Goal: Transaction & Acquisition: Purchase product/service

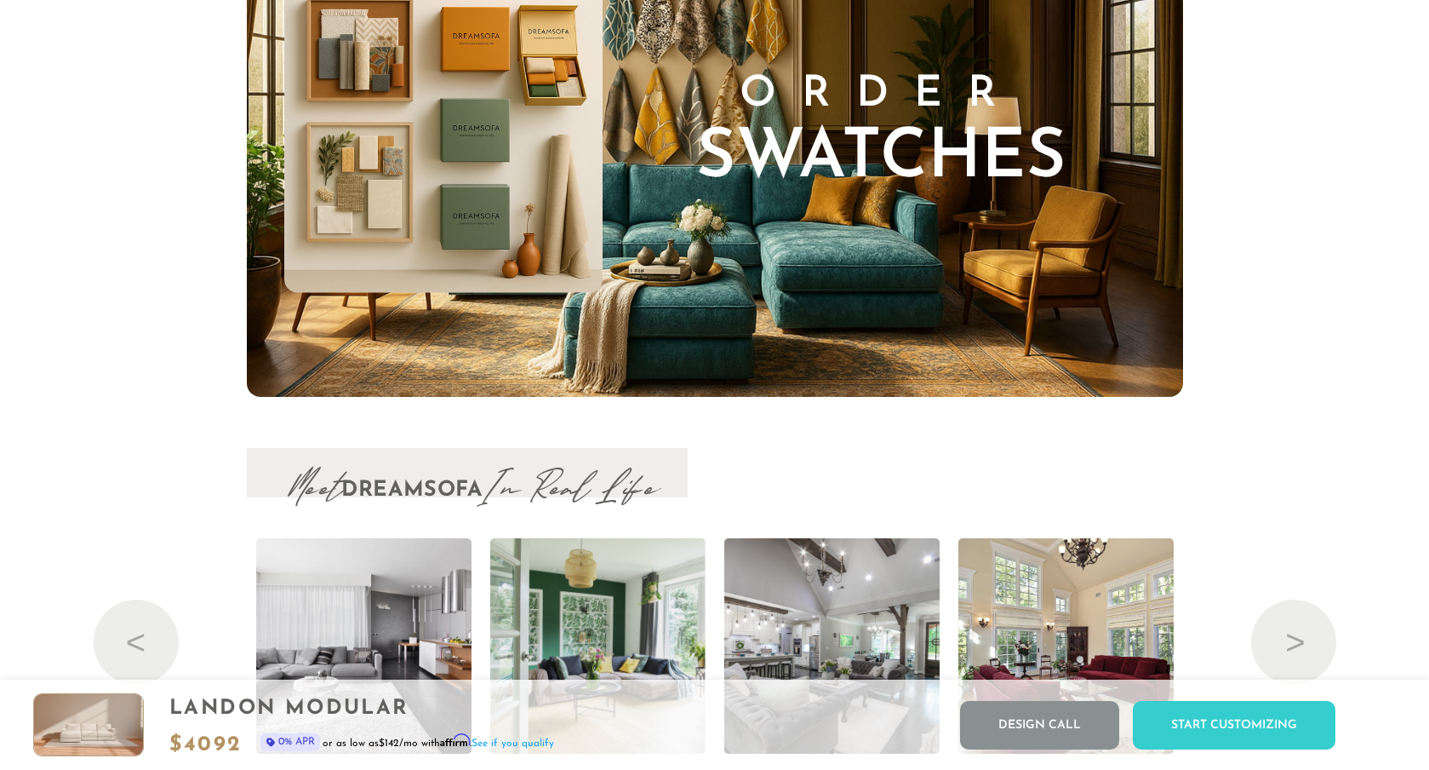
scroll to position [17528, 0]
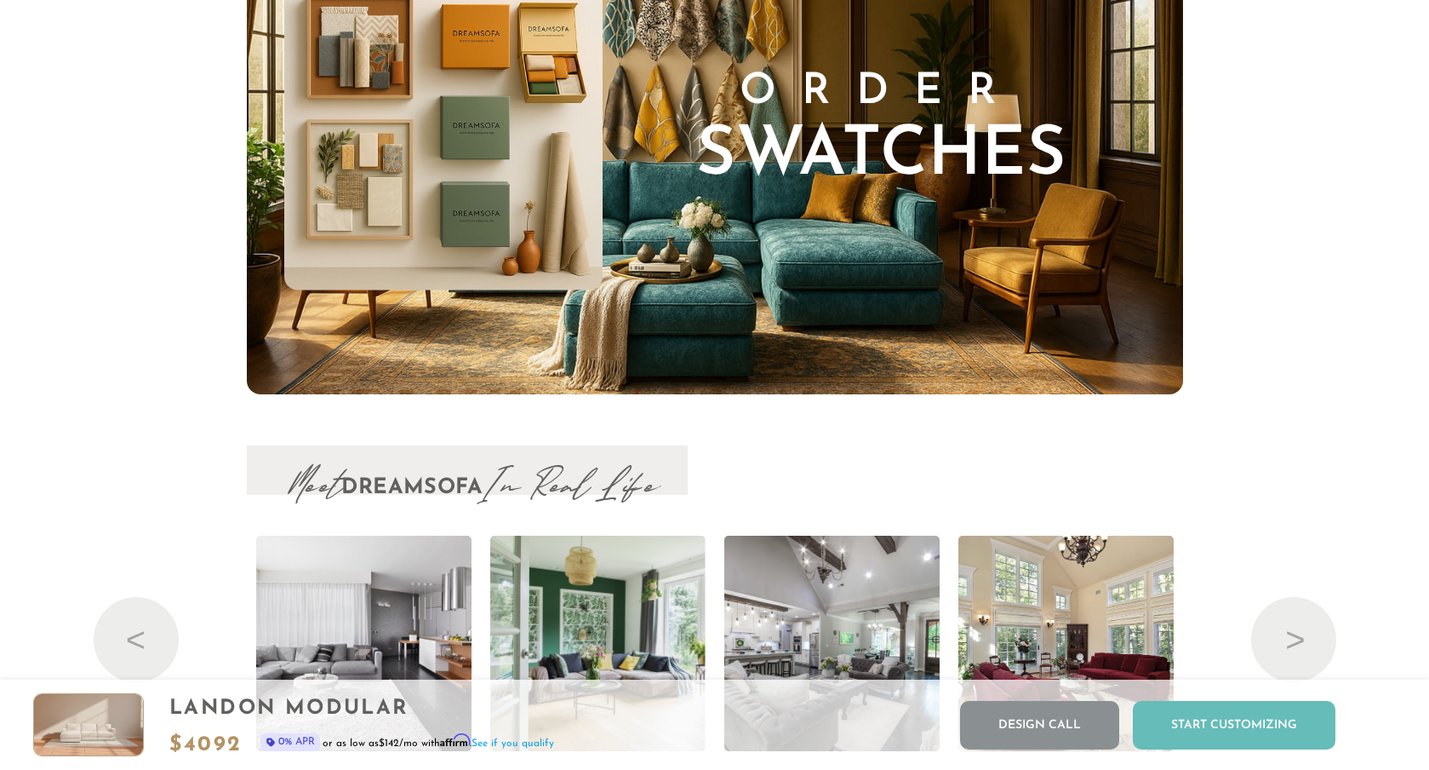
click at [1223, 733] on div "Start Customizing" at bounding box center [1234, 725] width 203 height 49
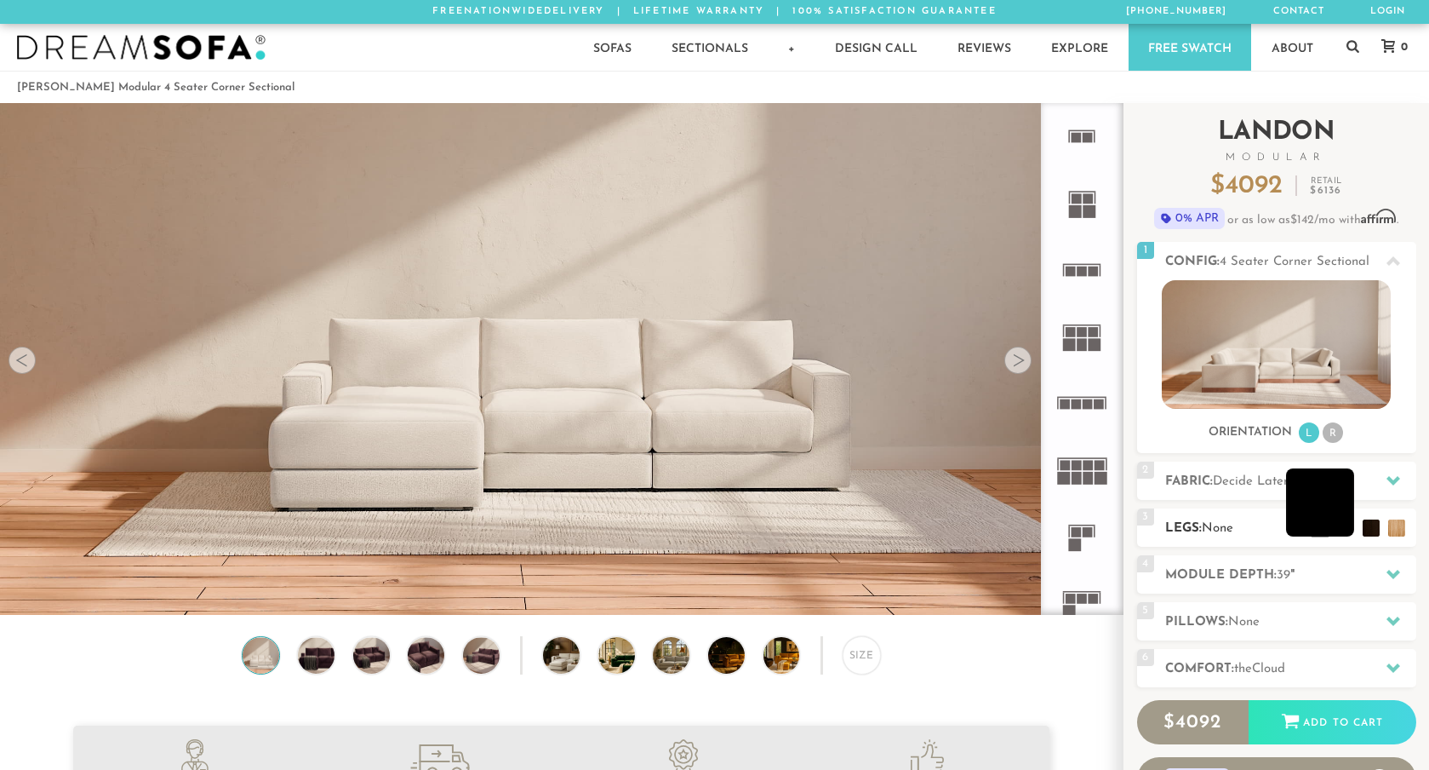
click at [1340, 527] on li at bounding box center [1320, 502] width 68 height 68
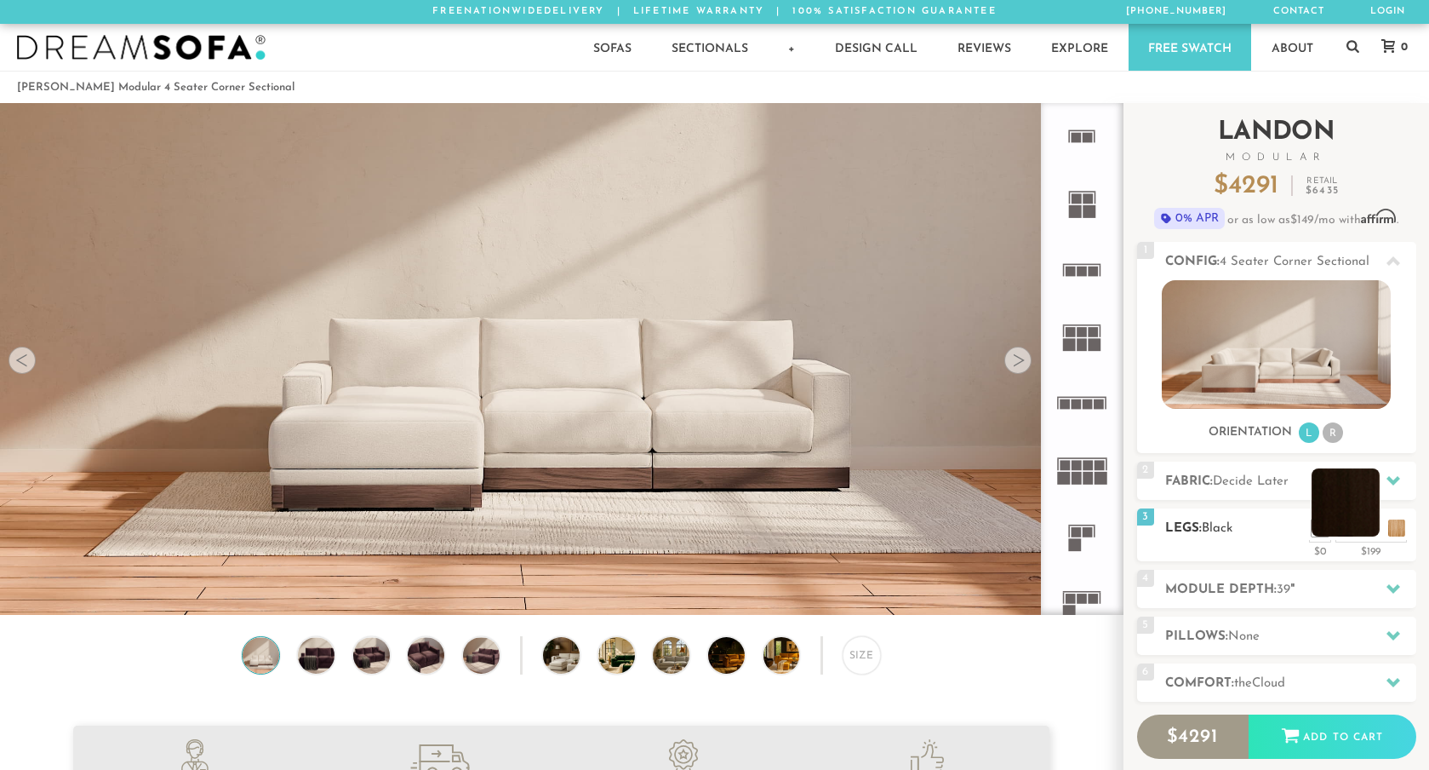
click at [1364, 529] on li at bounding box center [1346, 502] width 68 height 68
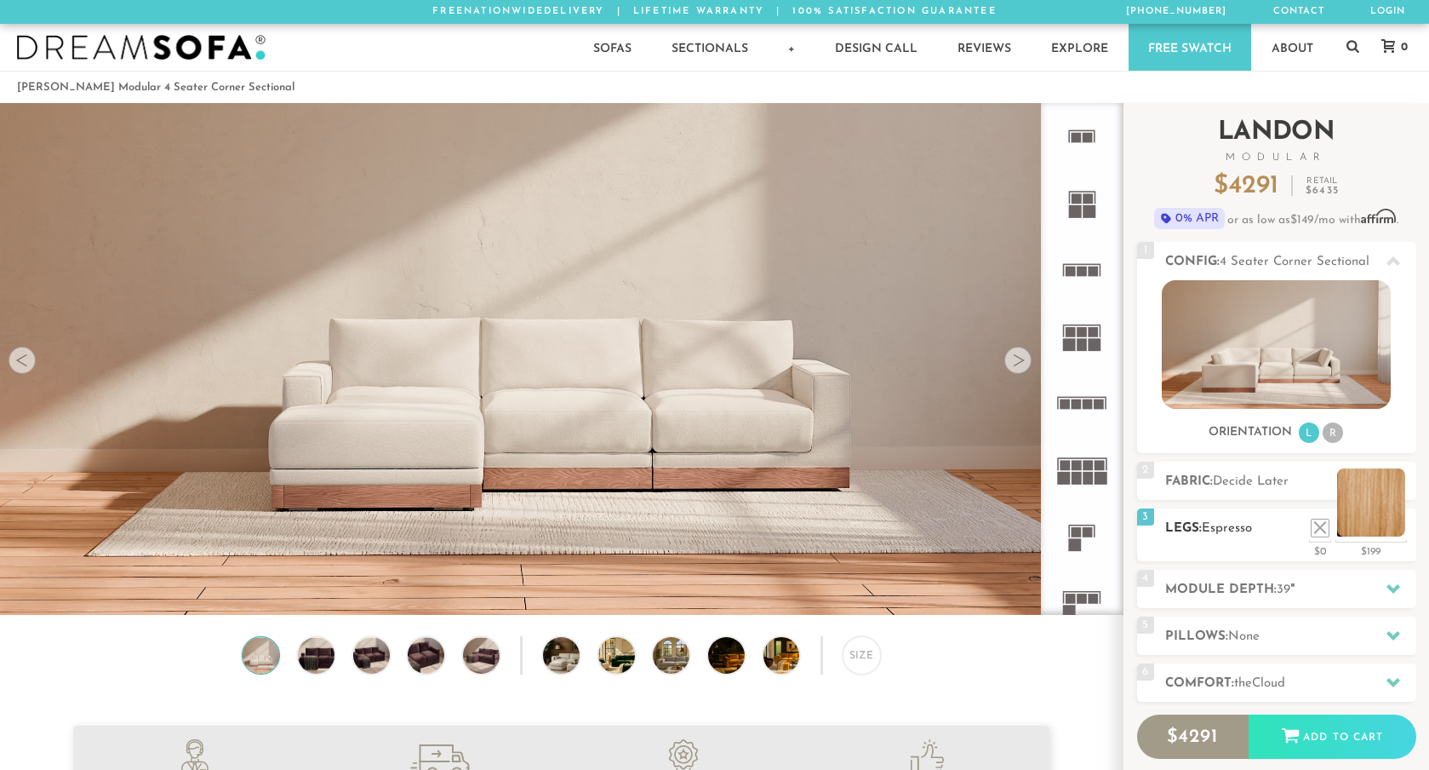
click at [1392, 524] on li at bounding box center [1371, 502] width 68 height 68
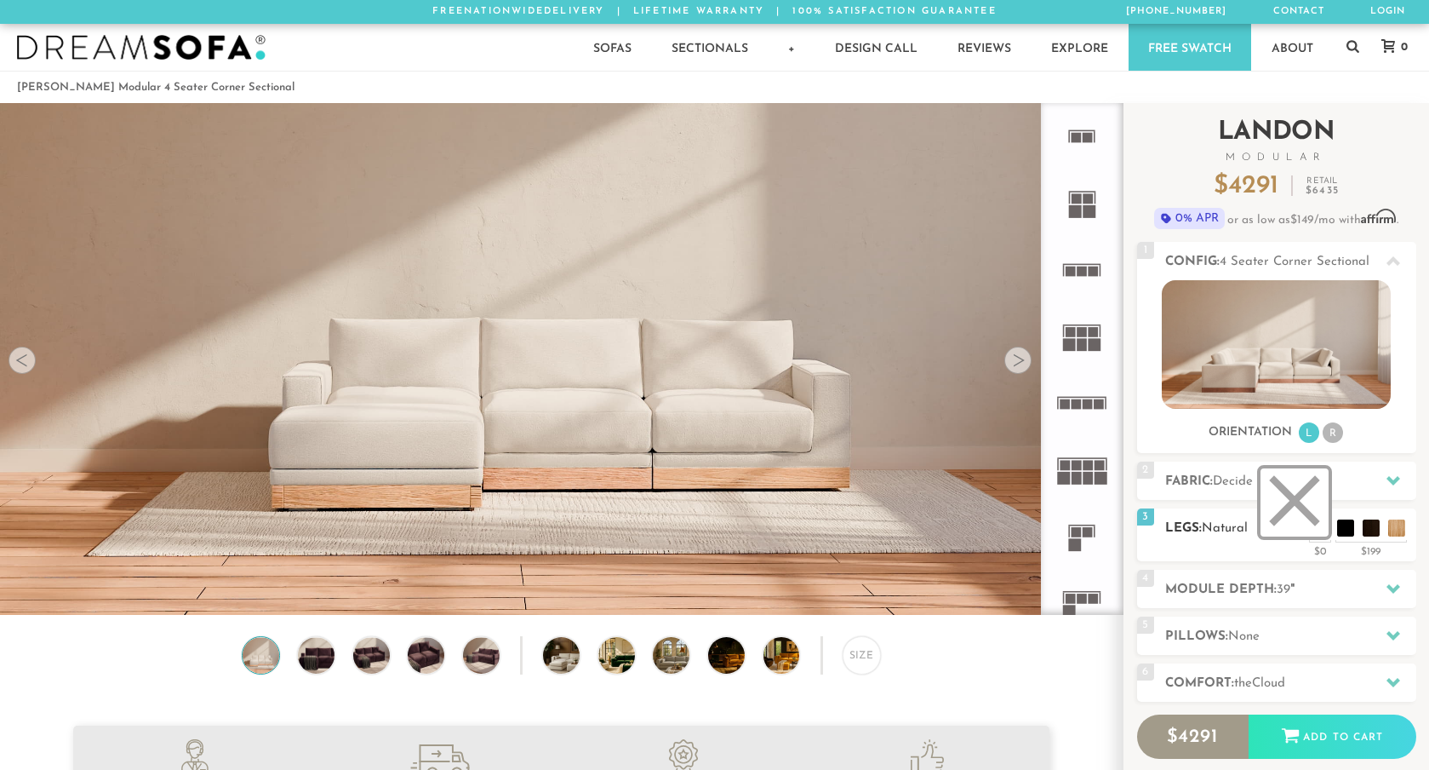
click at [1316, 534] on li at bounding box center [1295, 502] width 68 height 68
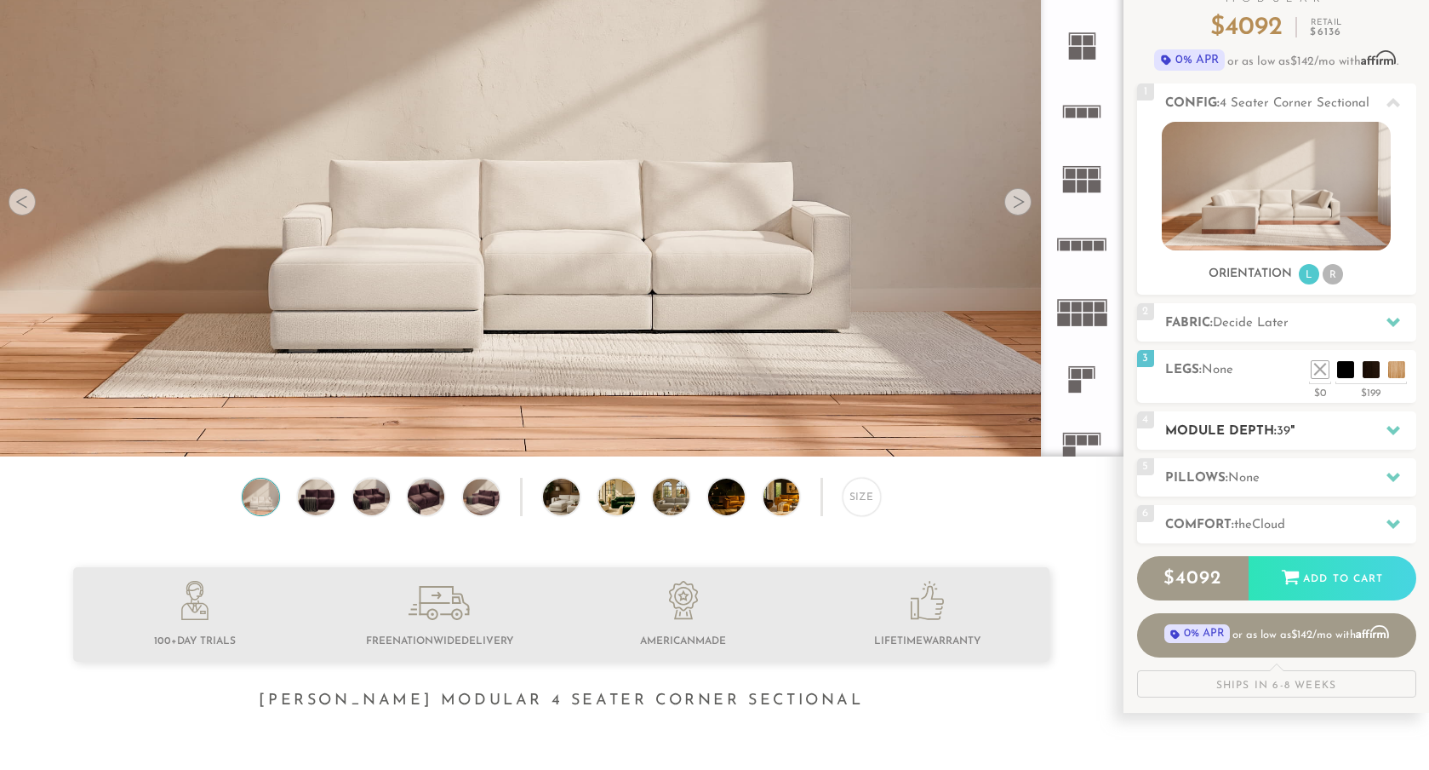
scroll to position [157, 0]
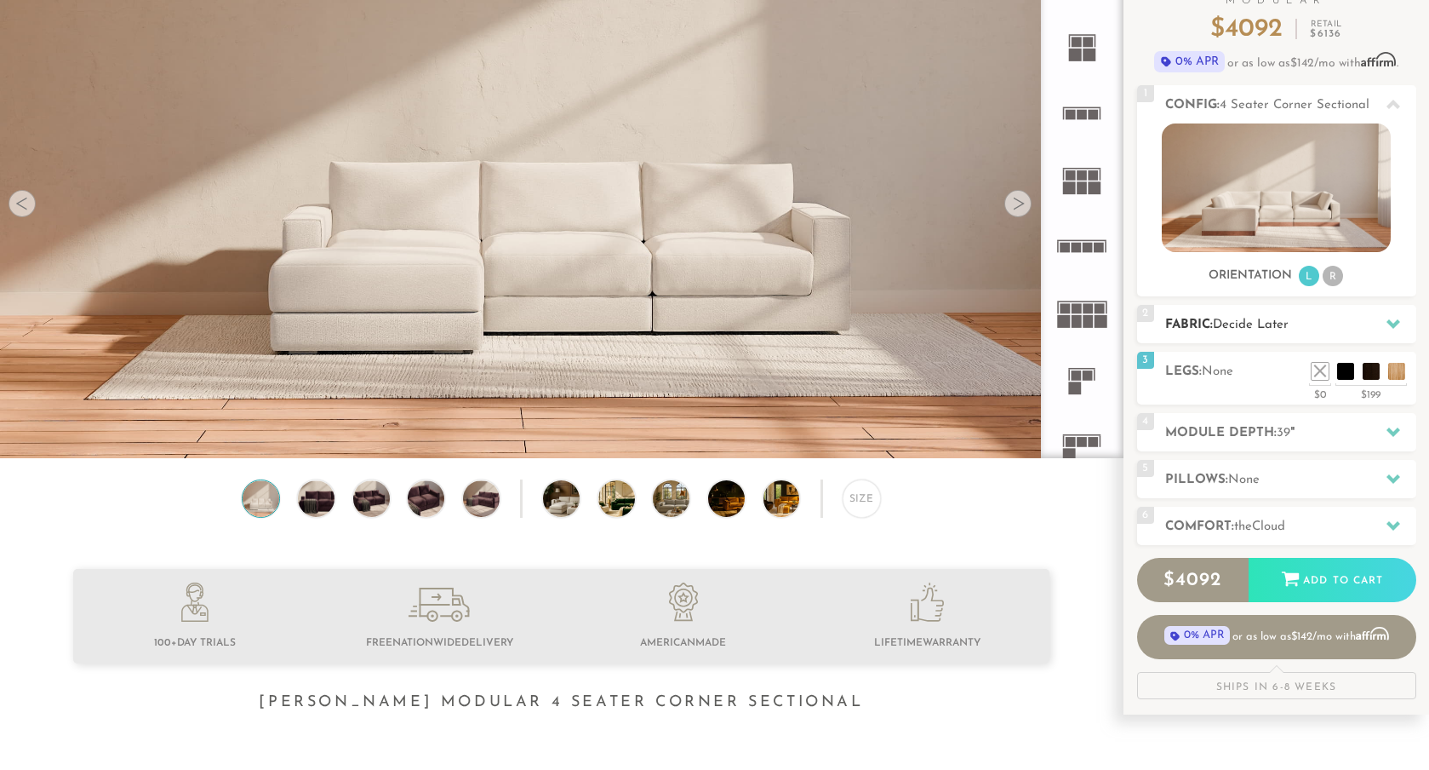
click at [1268, 330] on span "Decide Later" at bounding box center [1251, 324] width 76 height 13
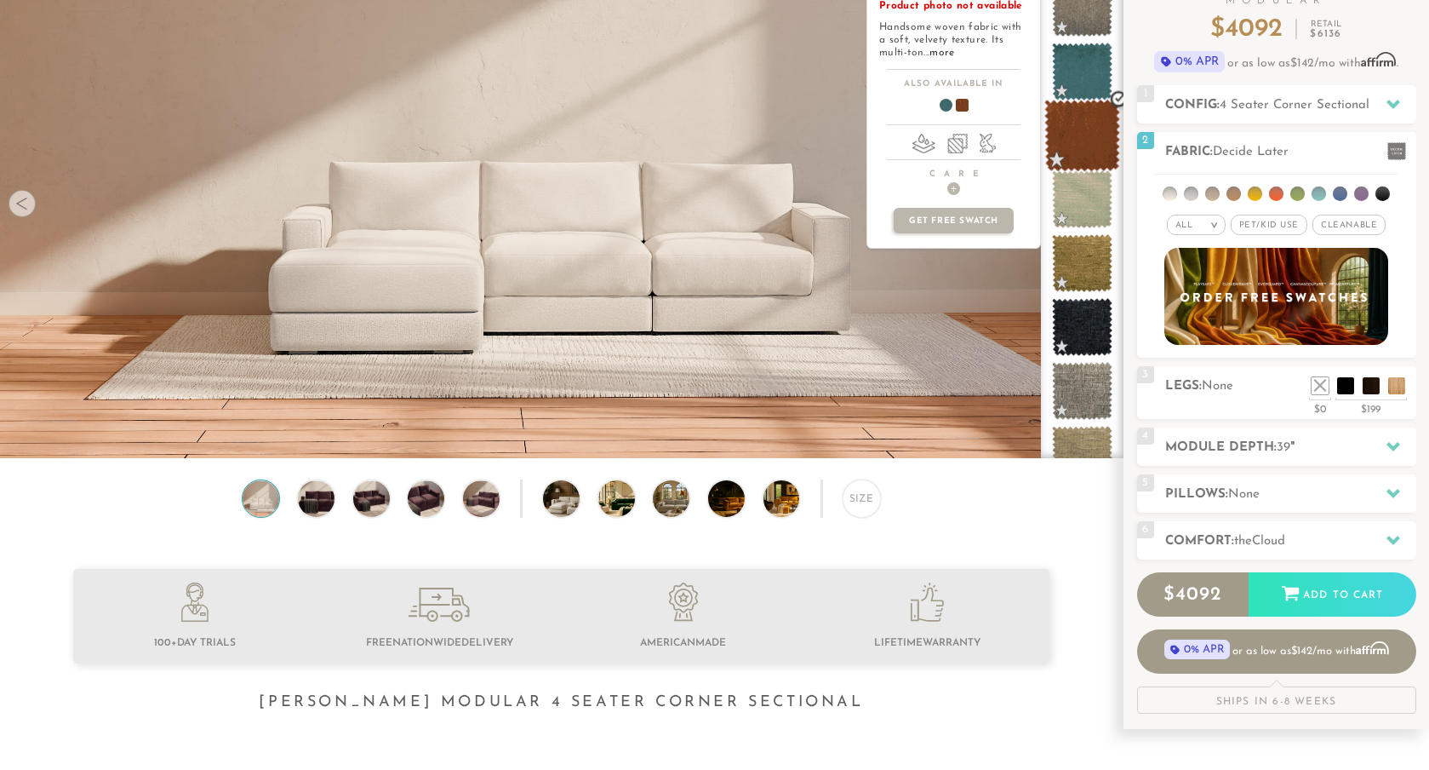
scroll to position [175, 0]
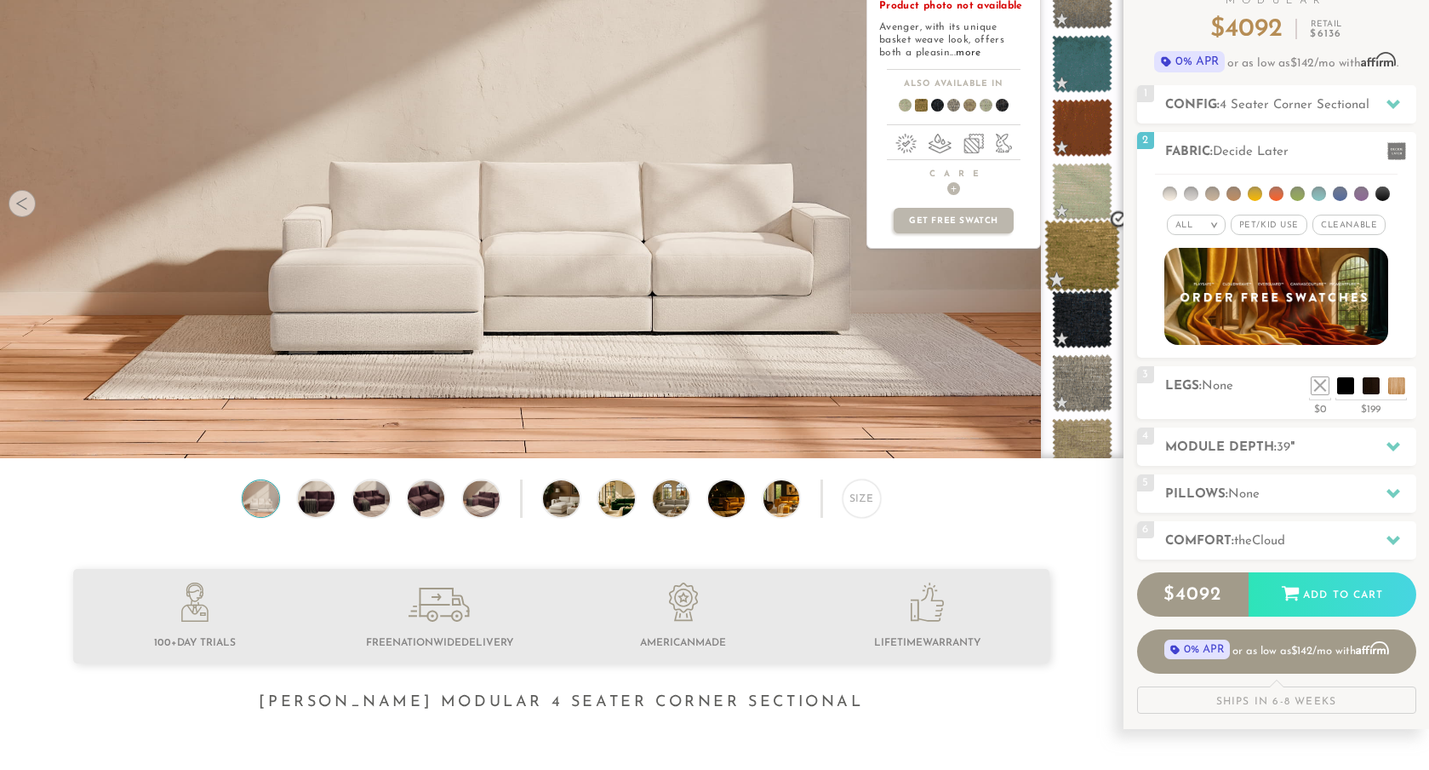
click at [1088, 247] on span at bounding box center [1082, 256] width 76 height 72
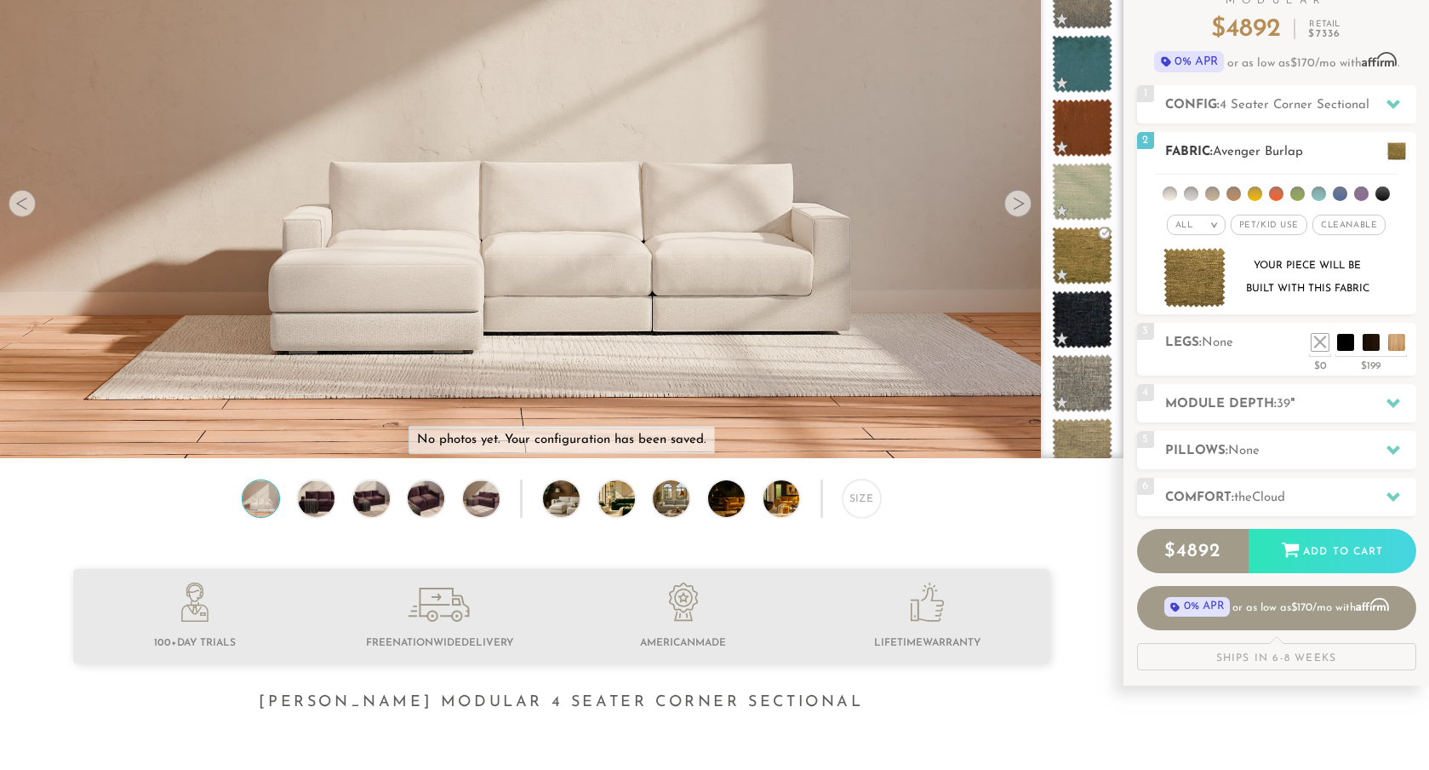
click at [1300, 194] on li at bounding box center [1297, 193] width 14 height 14
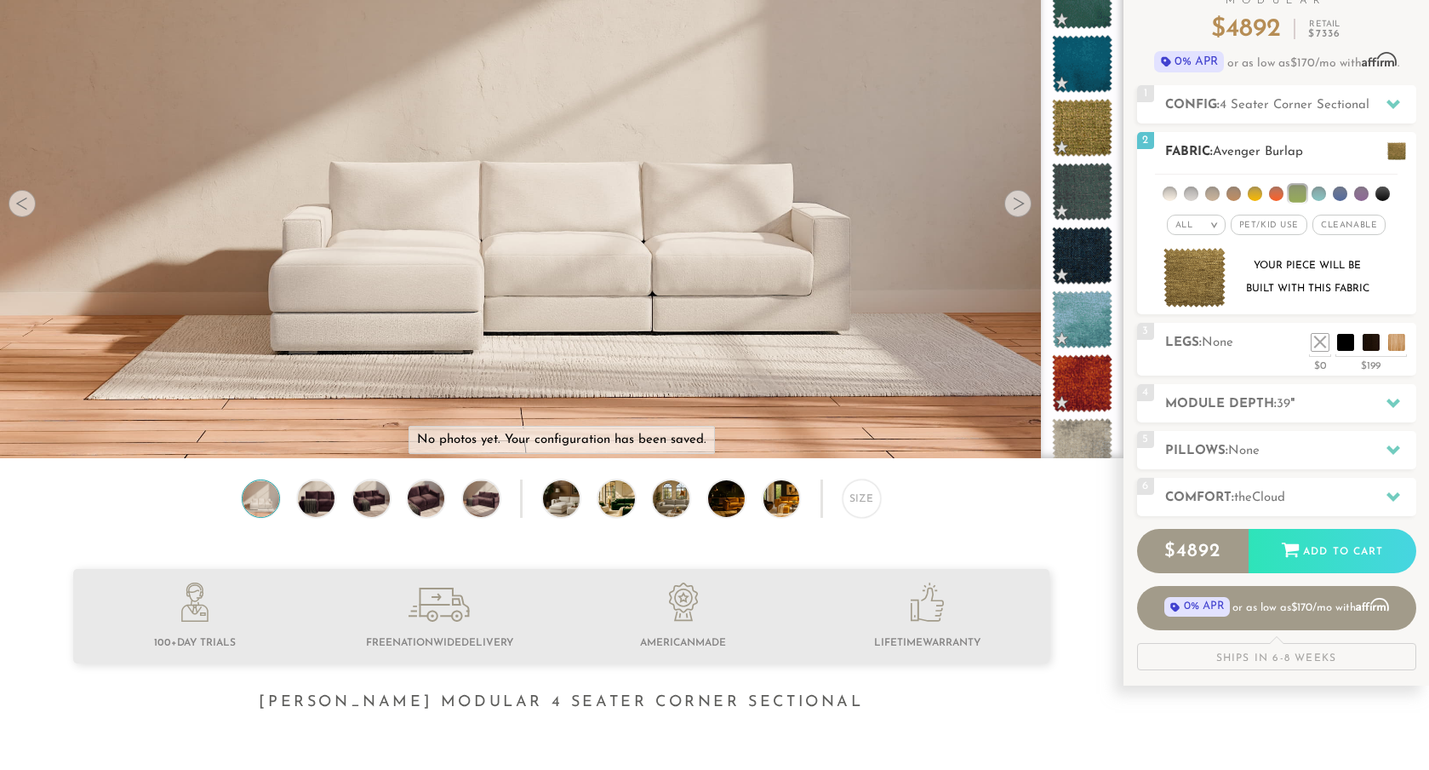
click at [1181, 294] on img at bounding box center [1195, 278] width 63 height 60
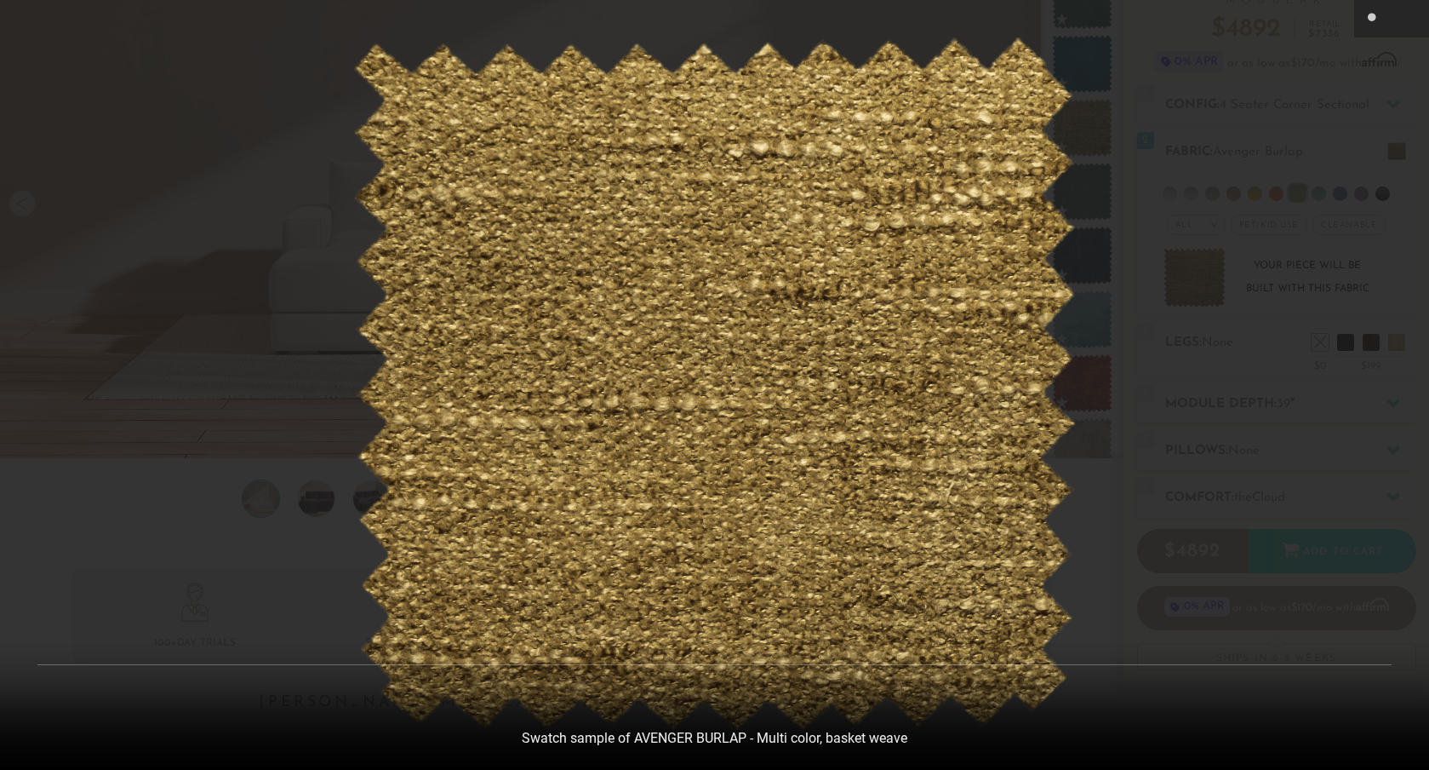
click at [1019, 341] on img at bounding box center [714, 384] width 724 height 694
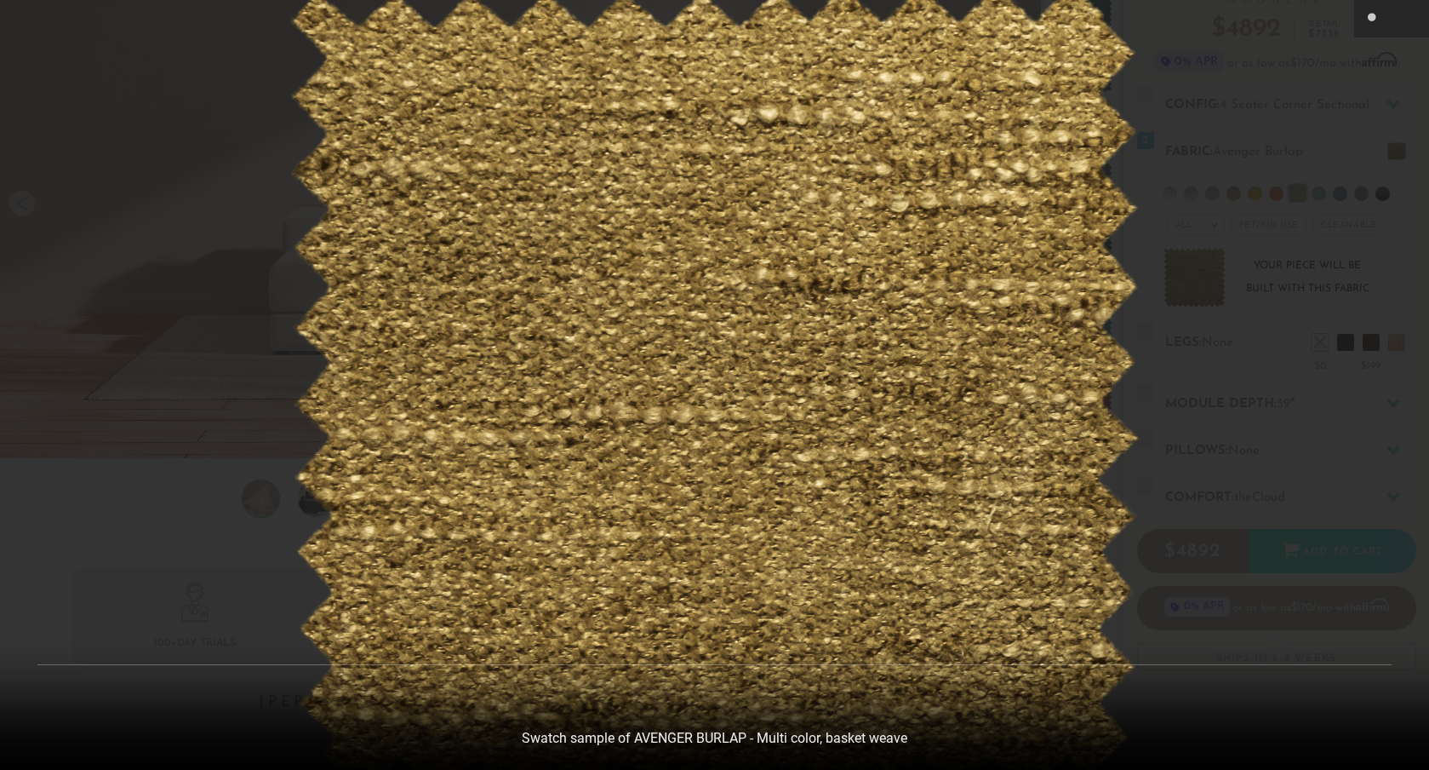
click at [1167, 385] on div at bounding box center [714, 385] width 1429 height 770
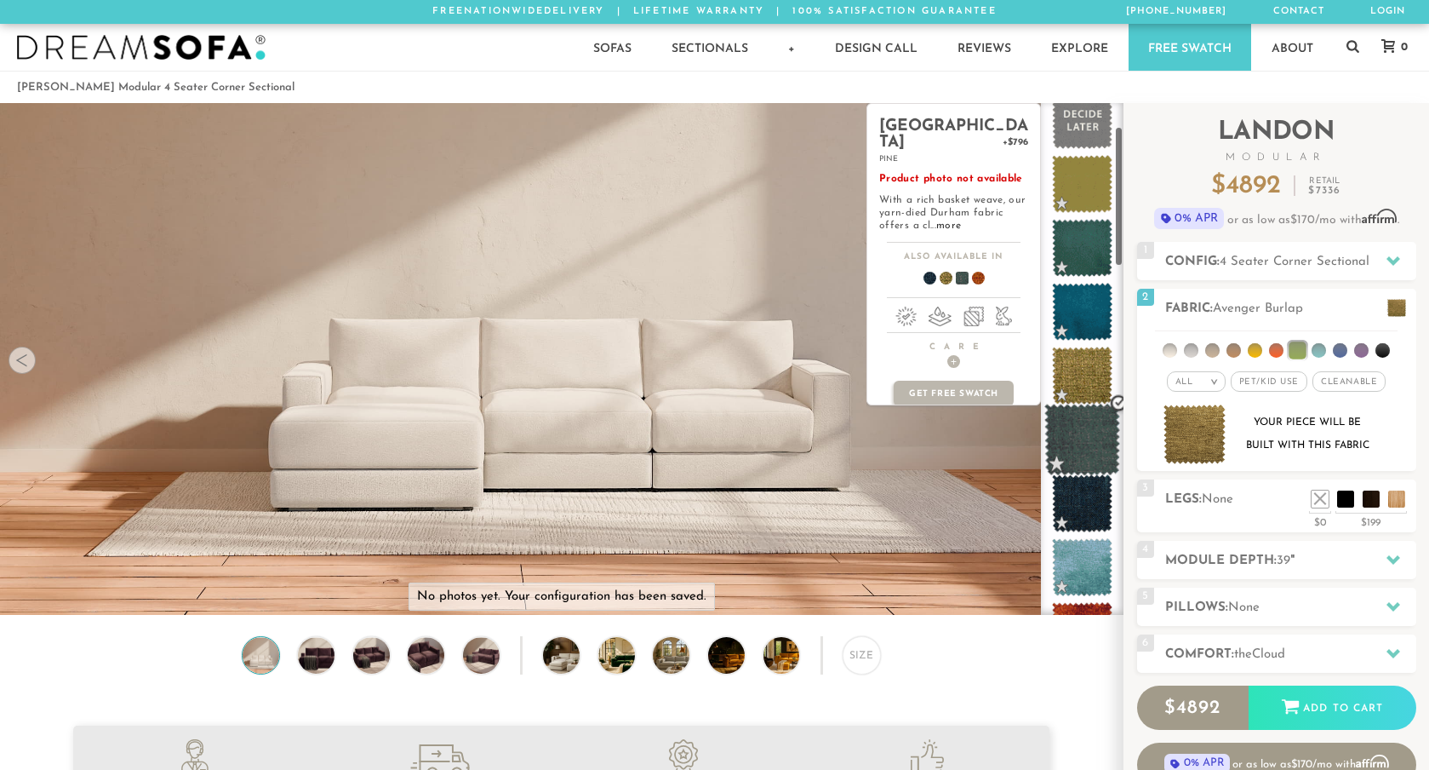
scroll to position [86, 0]
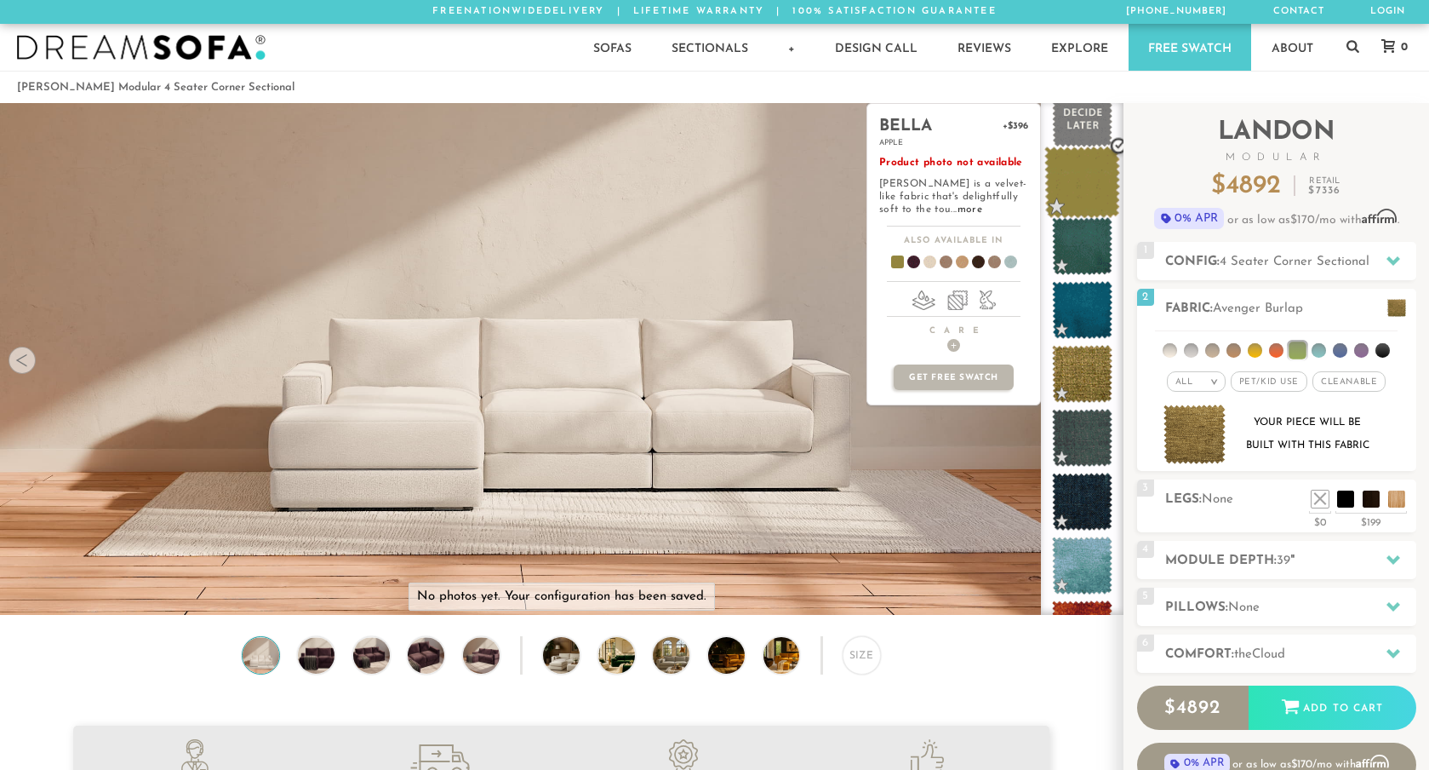
click at [1077, 169] on span at bounding box center [1082, 182] width 76 height 72
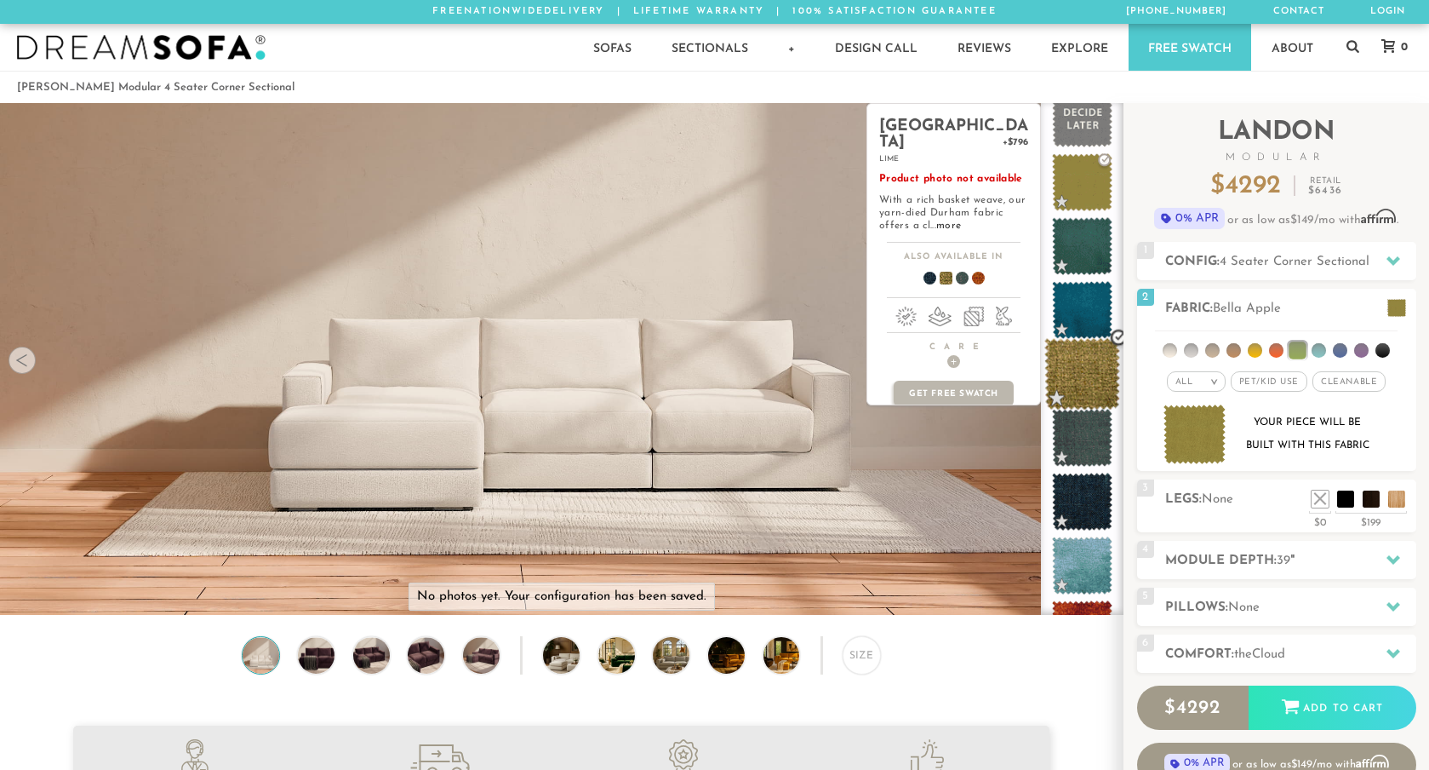
click at [1088, 380] on span at bounding box center [1082, 374] width 76 height 72
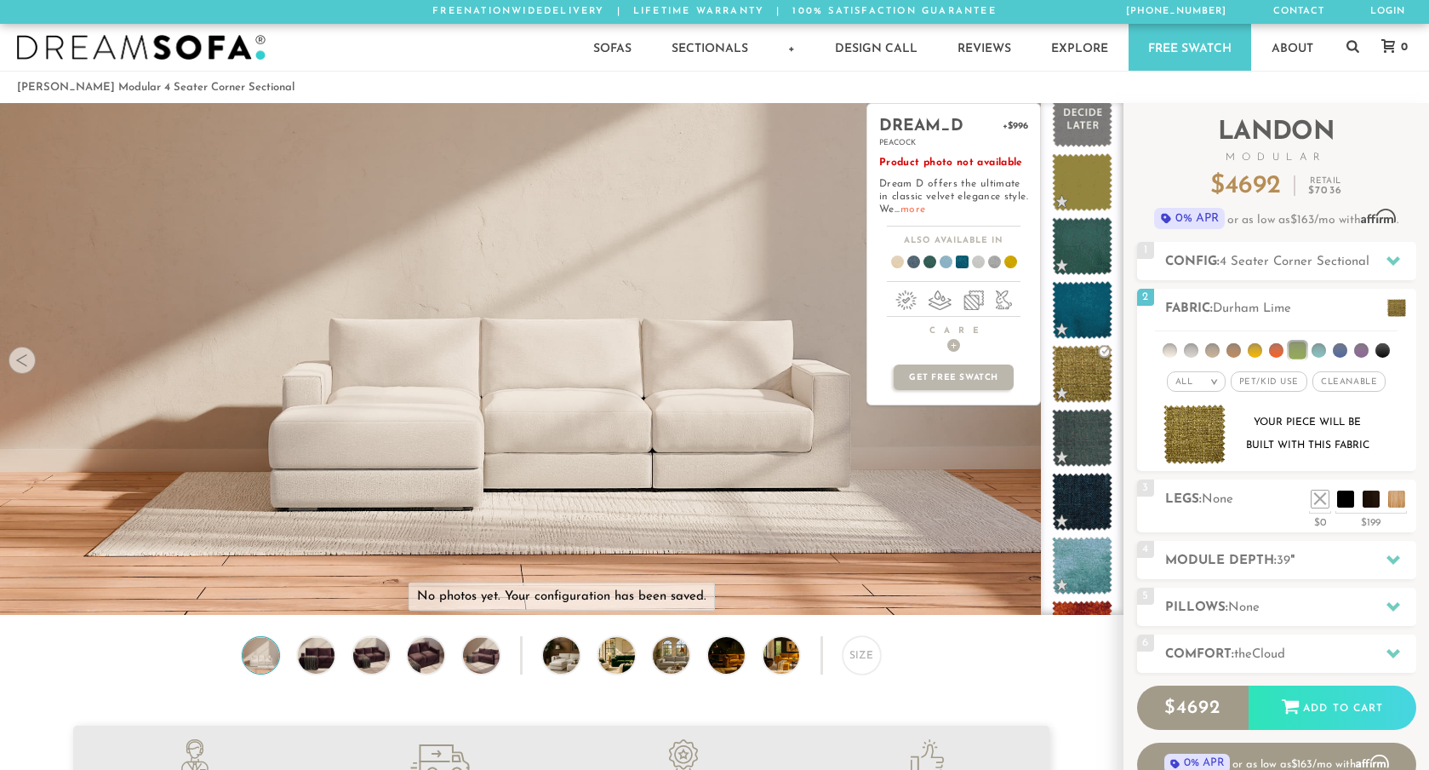
click at [925, 211] on link "more" at bounding box center [913, 209] width 25 height 10
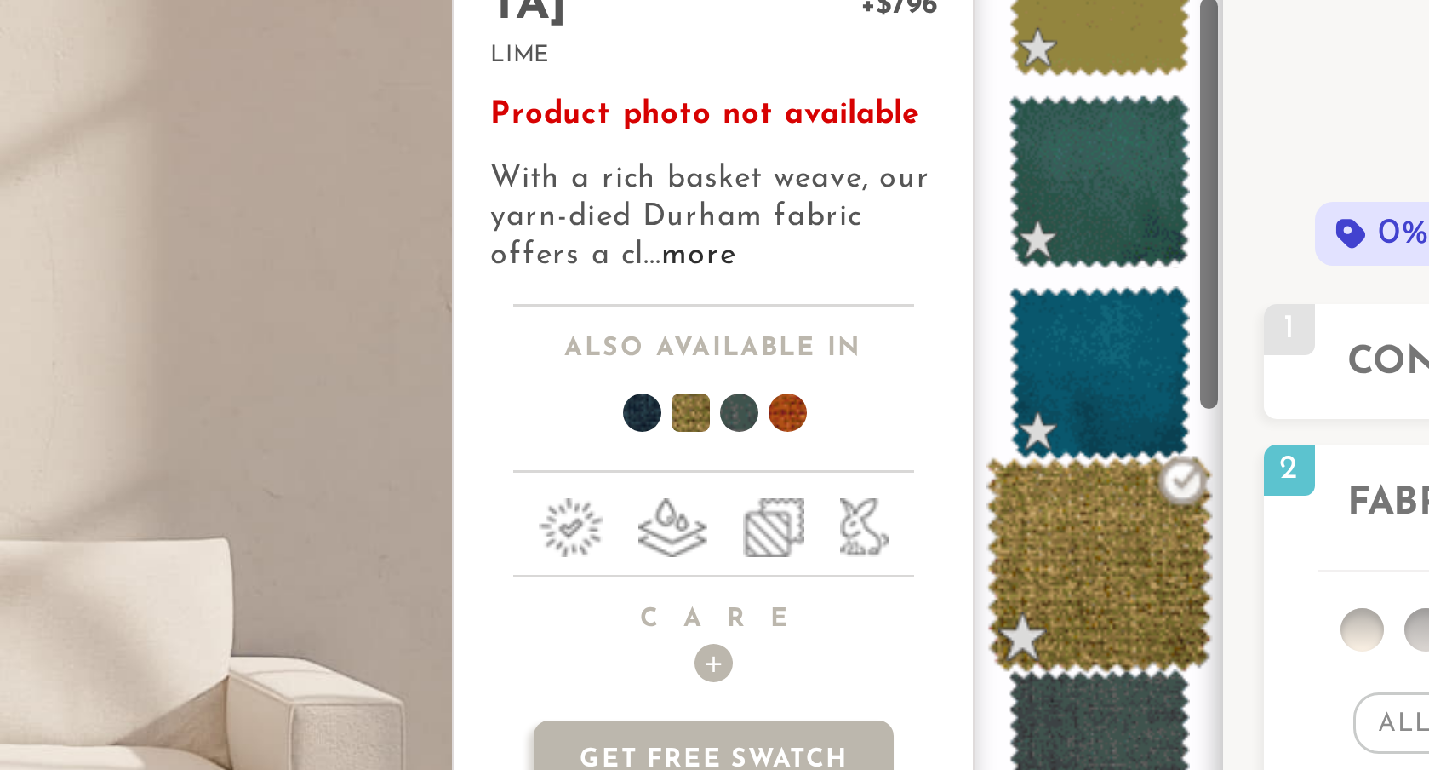
scroll to position [131, 0]
click at [1084, 329] on span at bounding box center [1082, 329] width 76 height 72
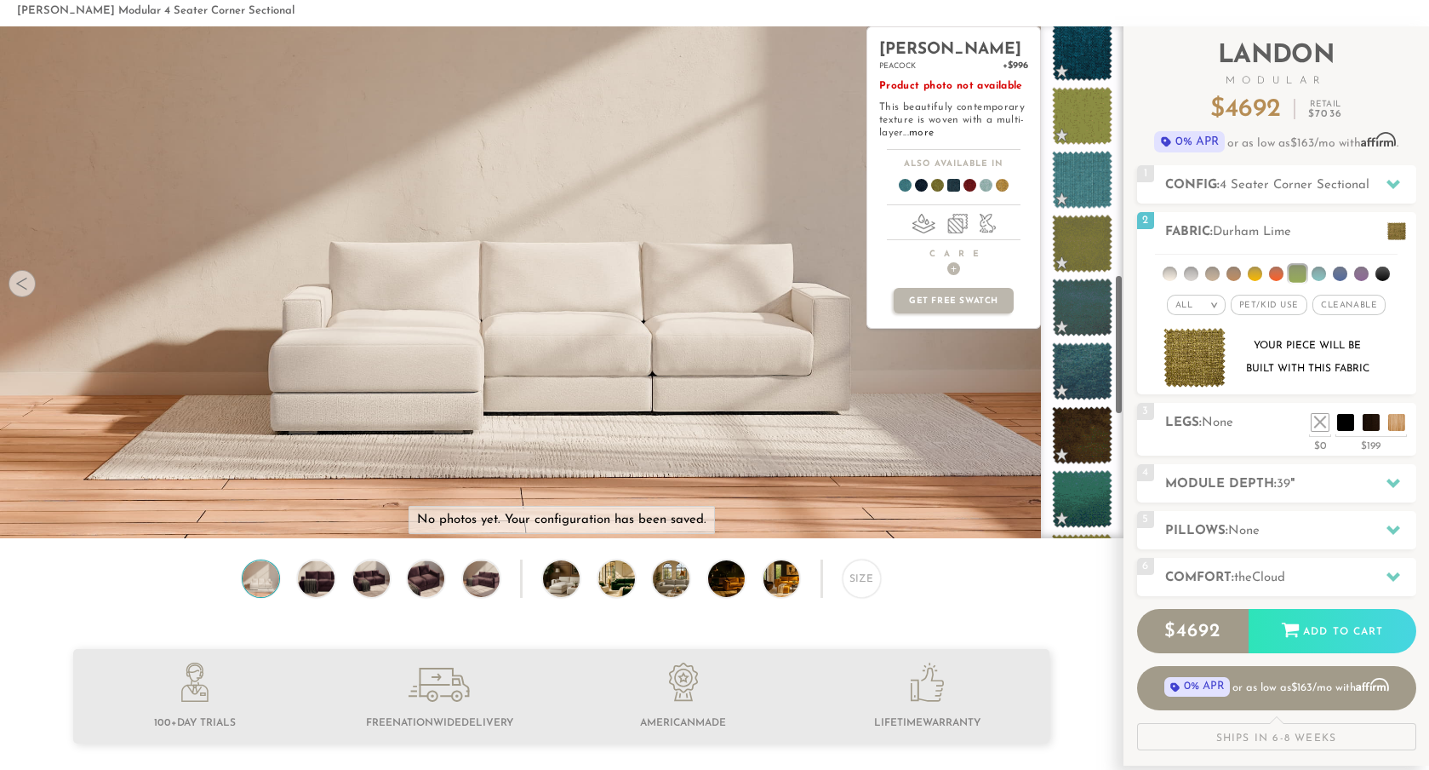
scroll to position [900, 0]
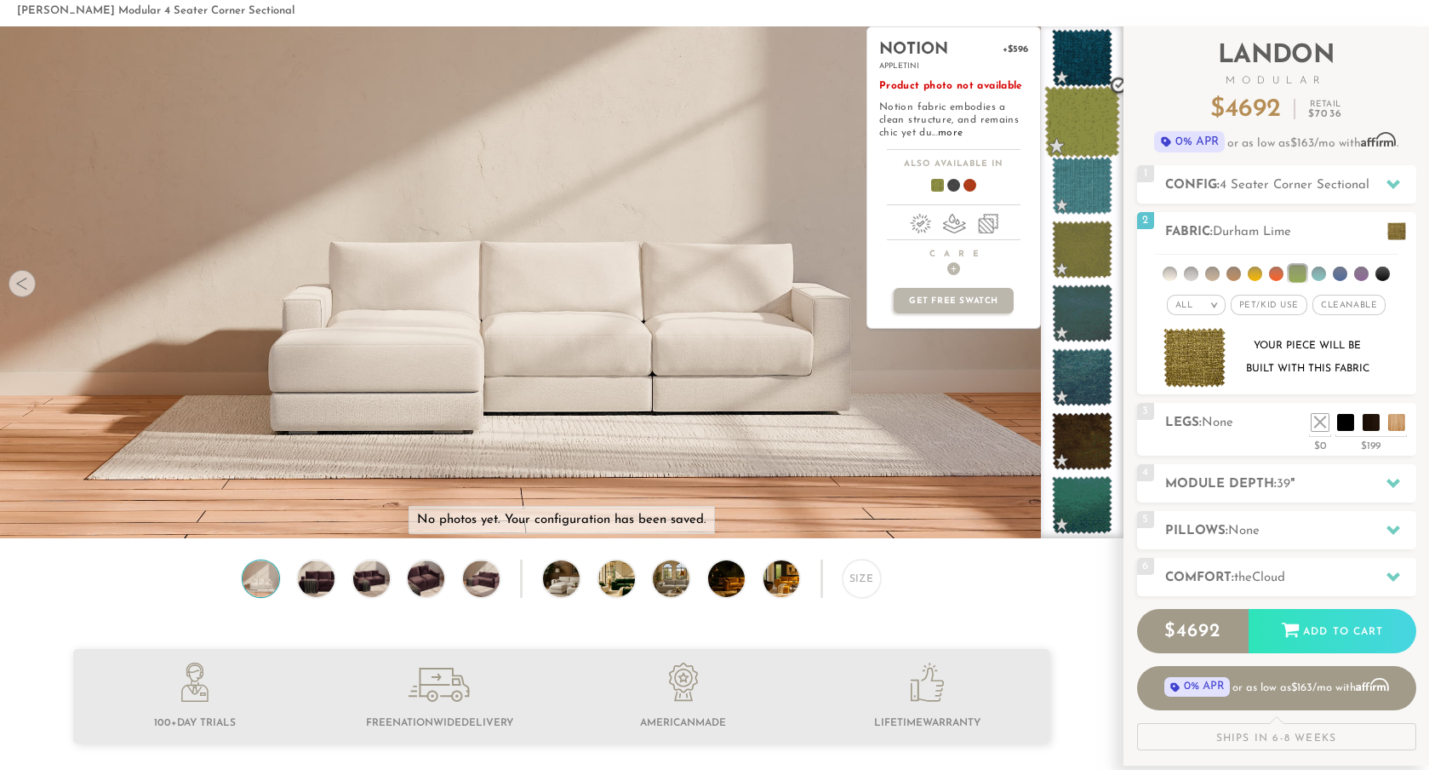
click at [1077, 127] on span at bounding box center [1082, 122] width 76 height 72
click at [953, 137] on link "more" at bounding box center [950, 133] width 25 height 10
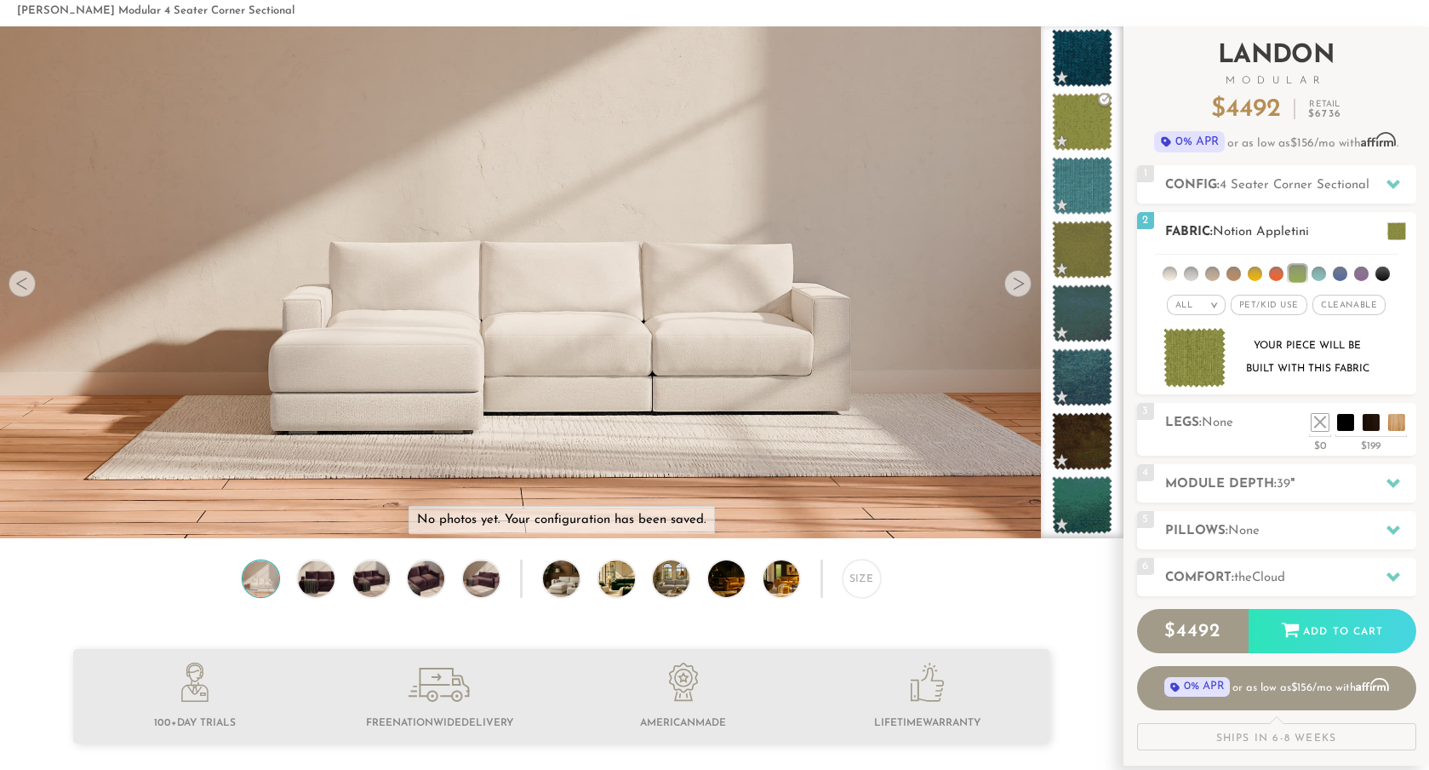
click at [1199, 358] on img at bounding box center [1195, 358] width 63 height 60
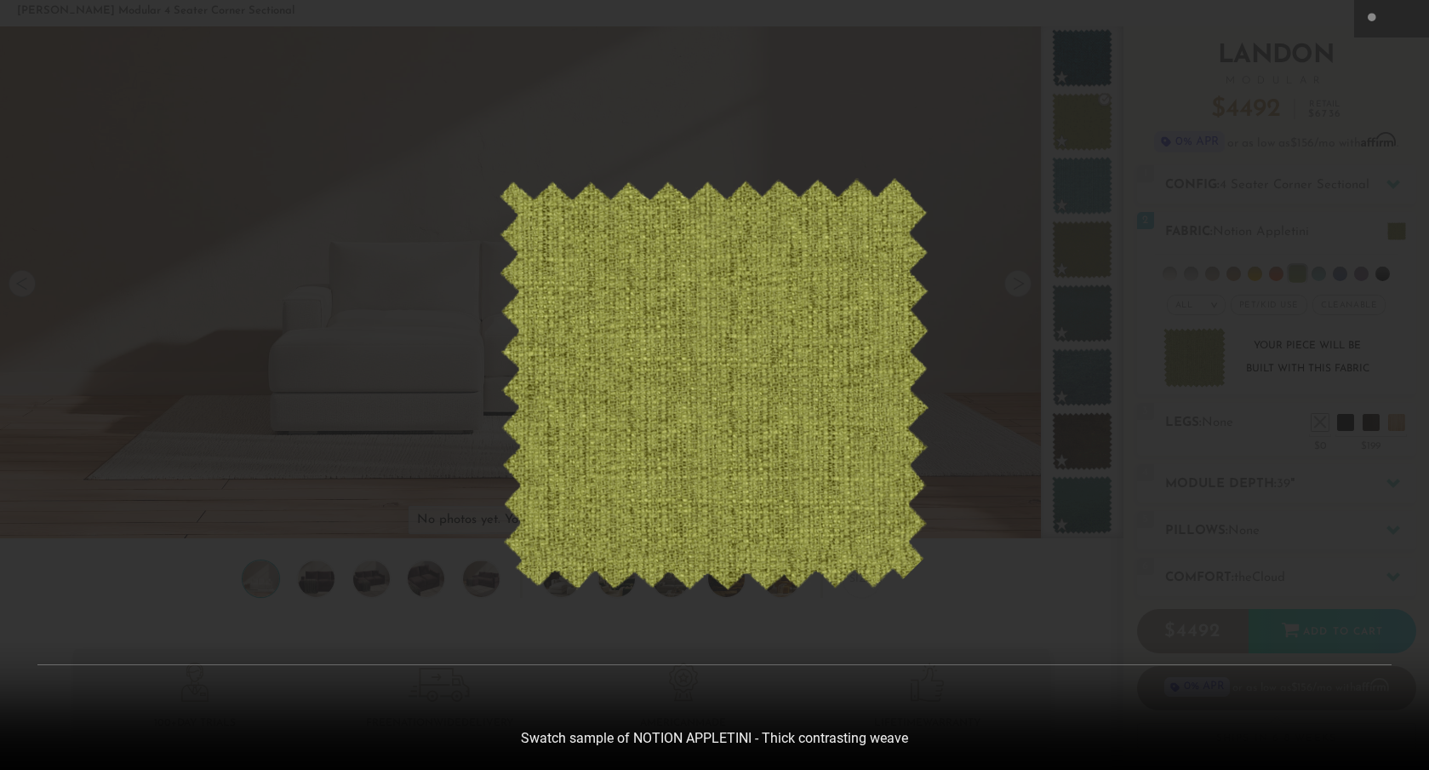
click at [1210, 354] on div at bounding box center [714, 385] width 1429 height 770
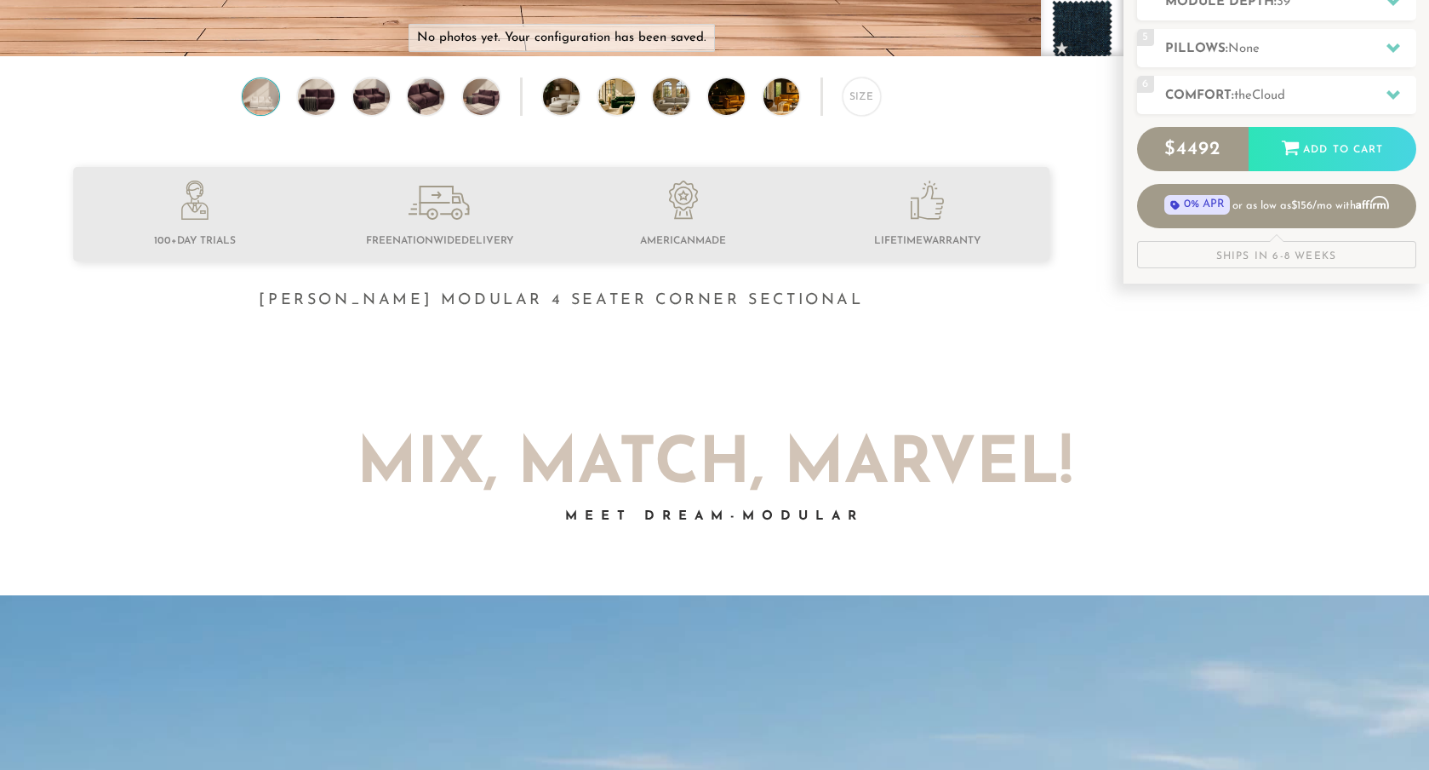
scroll to position [561, 0]
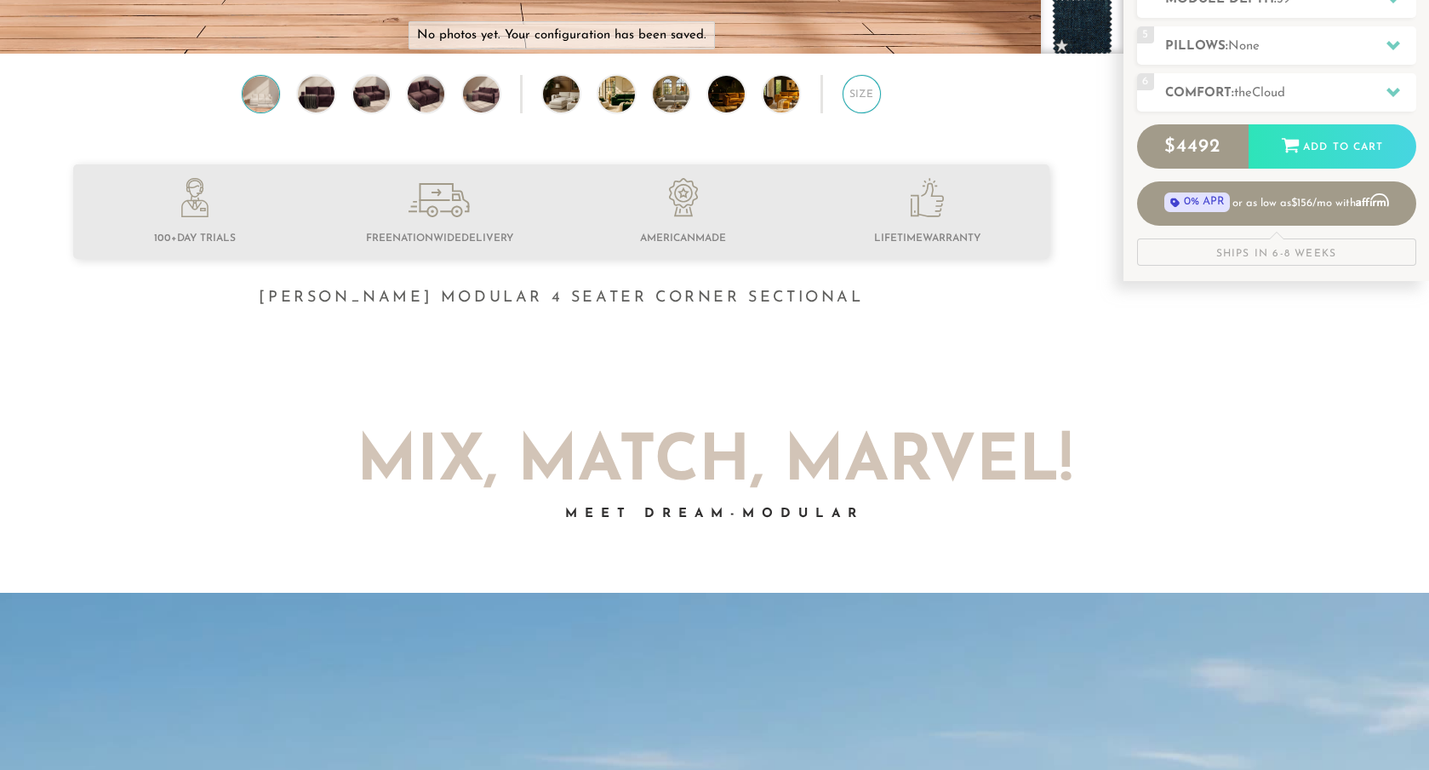
click at [862, 106] on div "Size" at bounding box center [862, 94] width 38 height 38
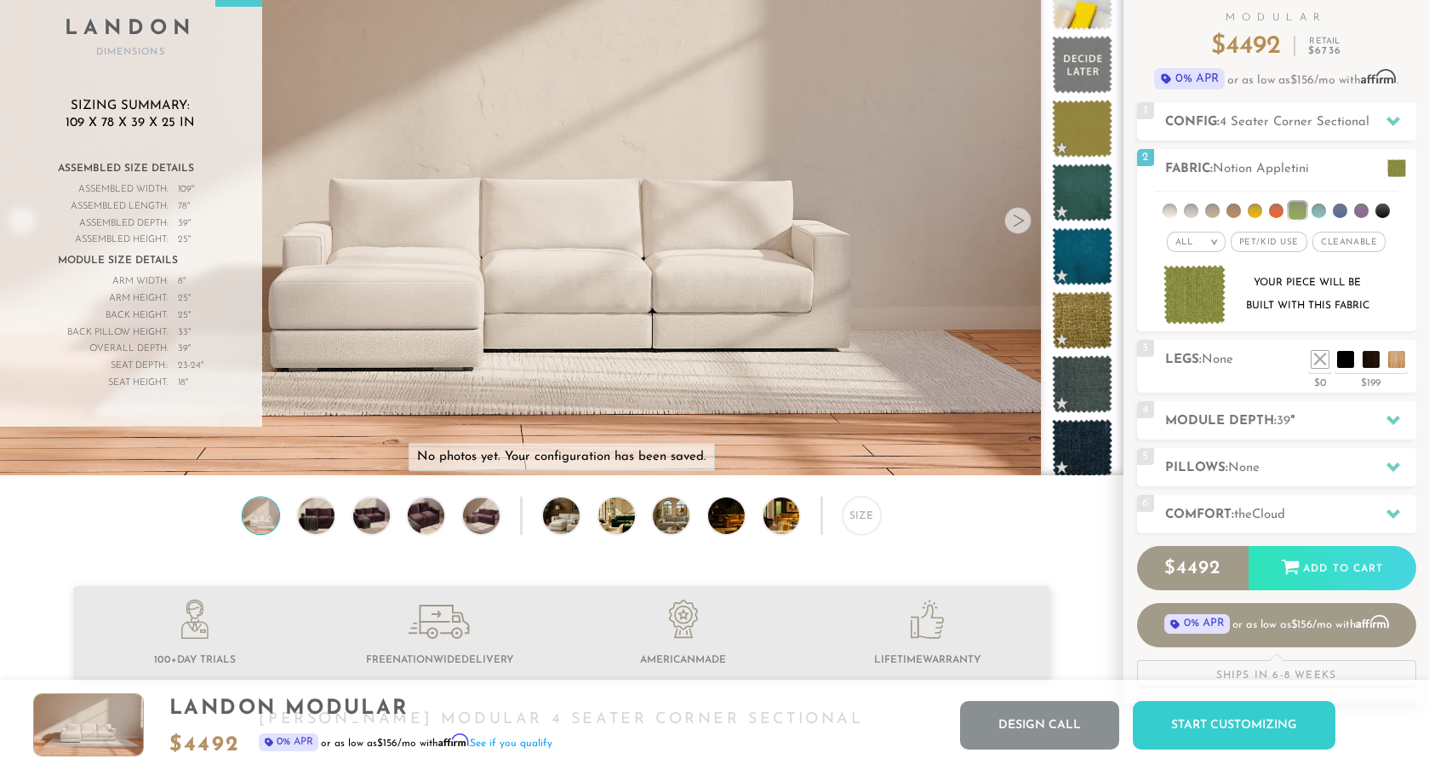
scroll to position [0, 0]
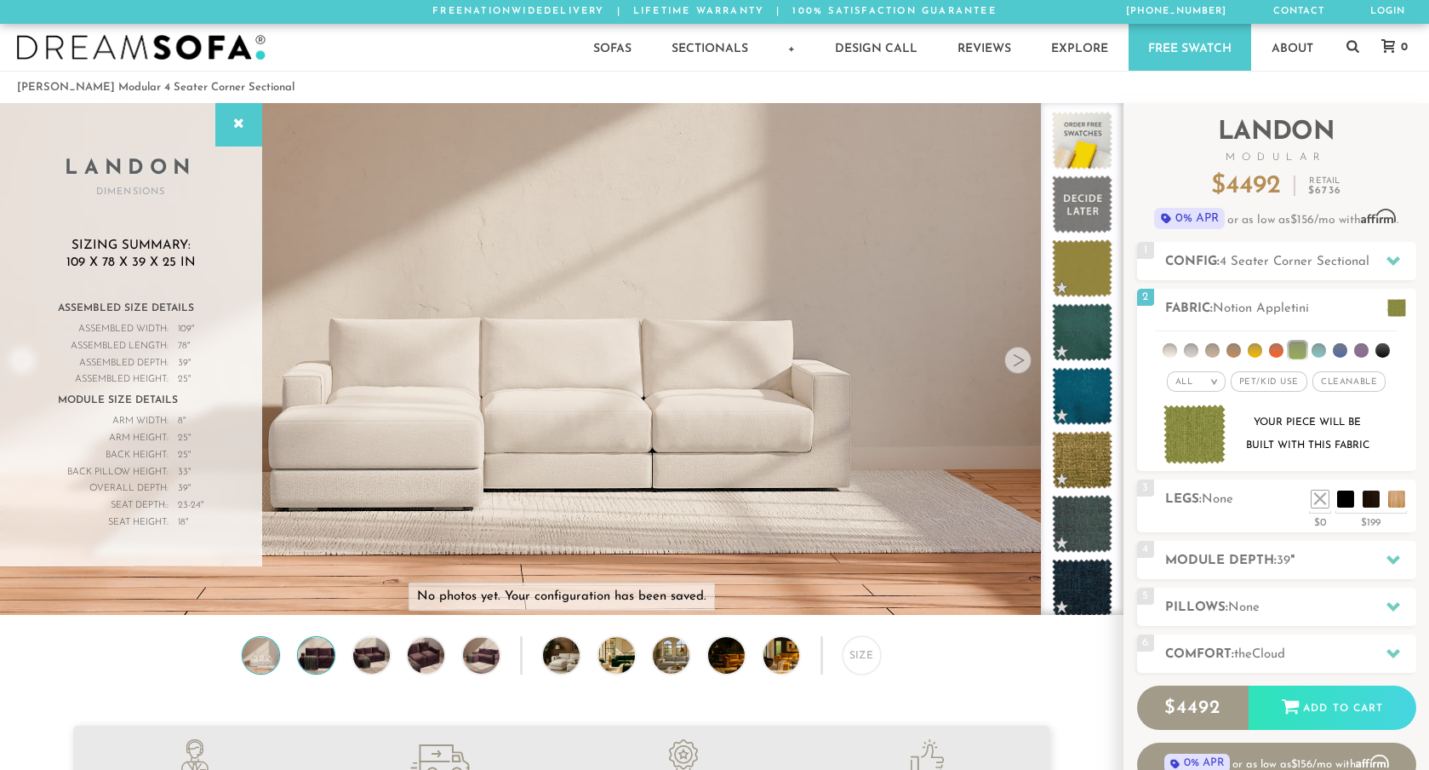
click at [323, 653] on img at bounding box center [316, 655] width 43 height 37
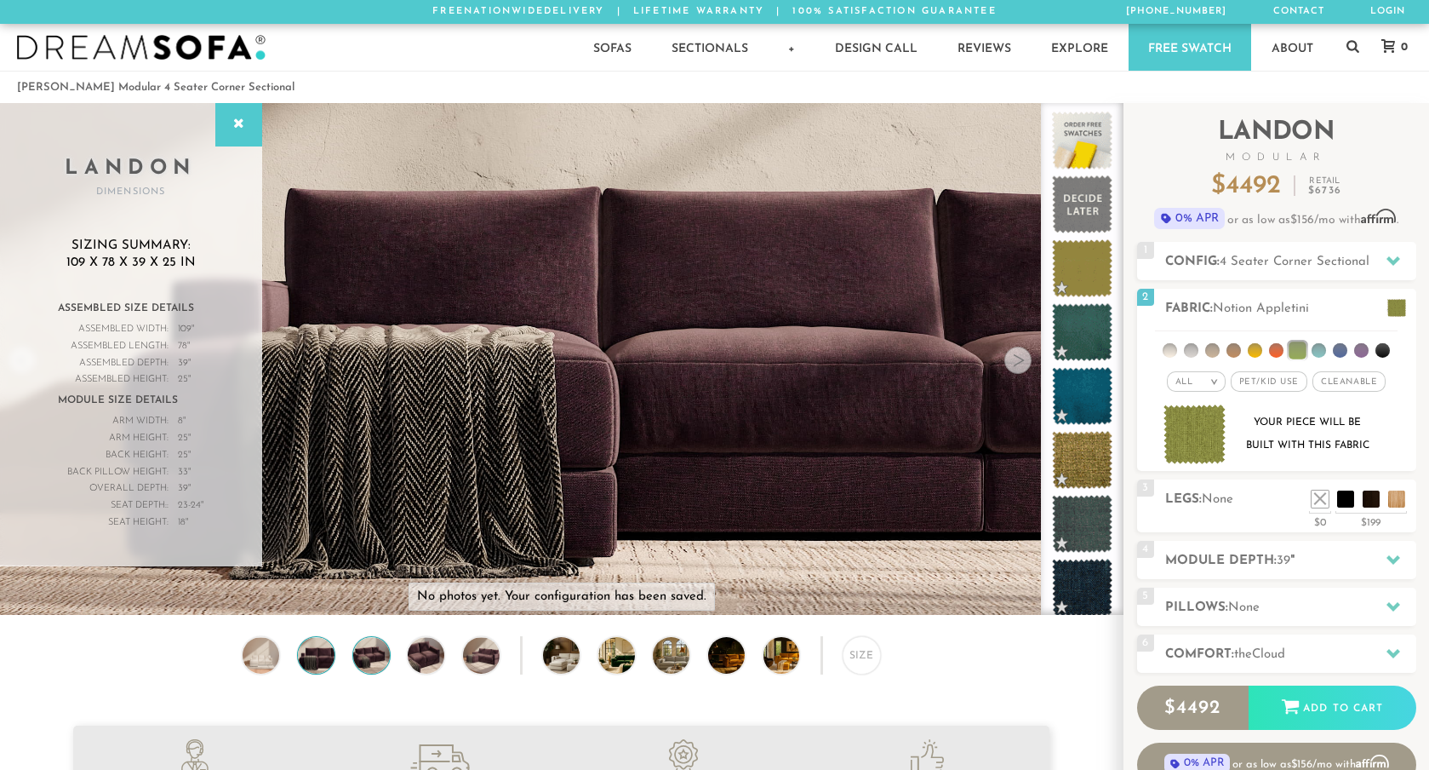
click at [378, 654] on img at bounding box center [370, 655] width 43 height 37
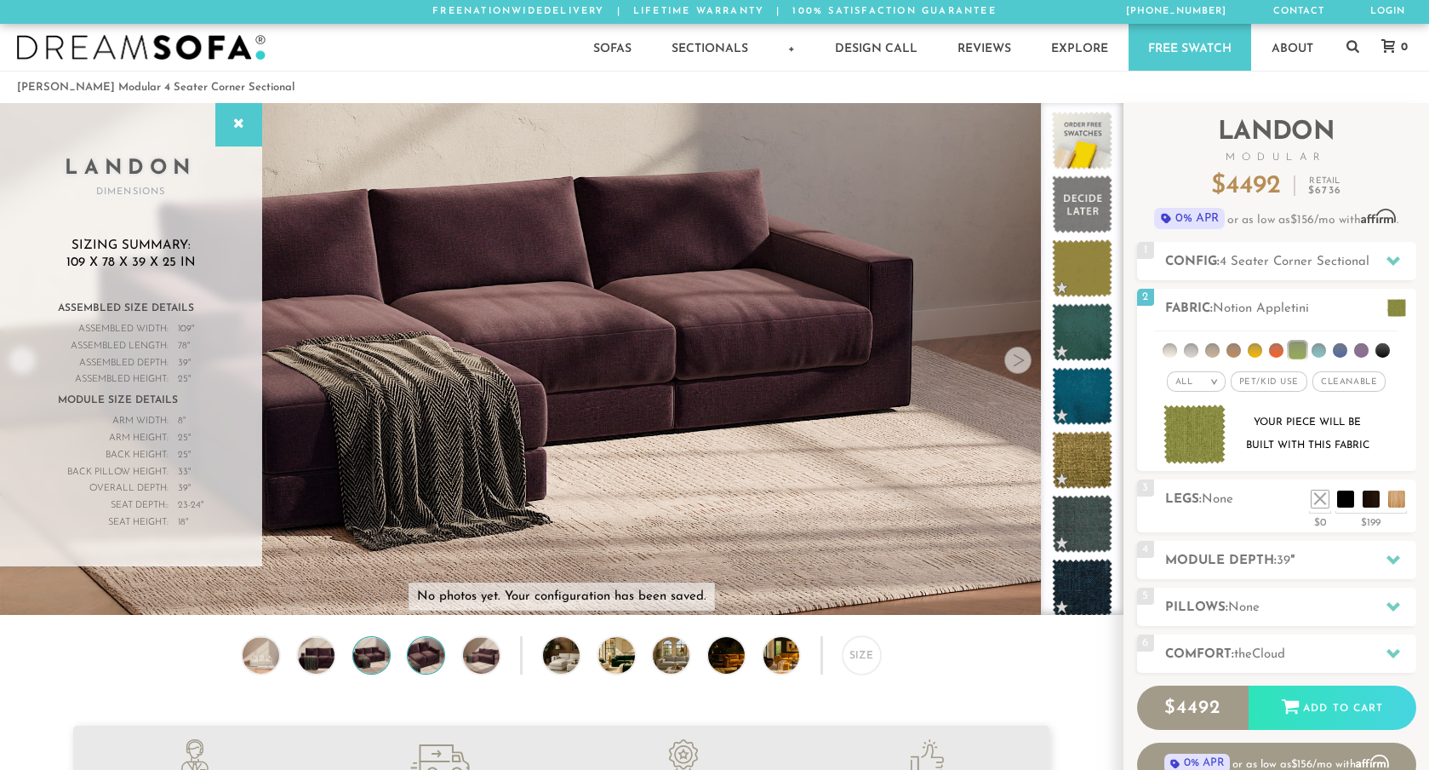
click at [421, 655] on img at bounding box center [425, 655] width 43 height 37
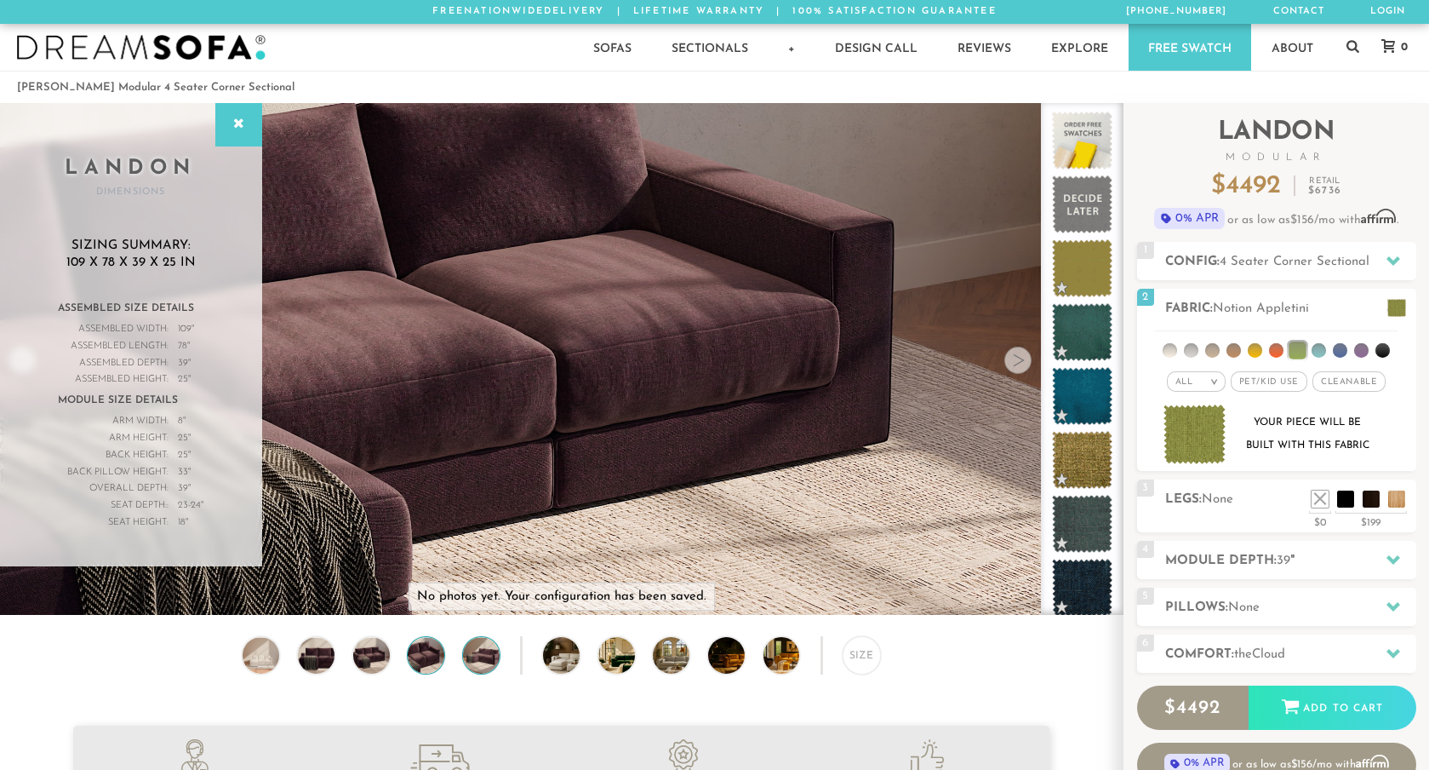
click at [467, 657] on img at bounding box center [481, 655] width 43 height 37
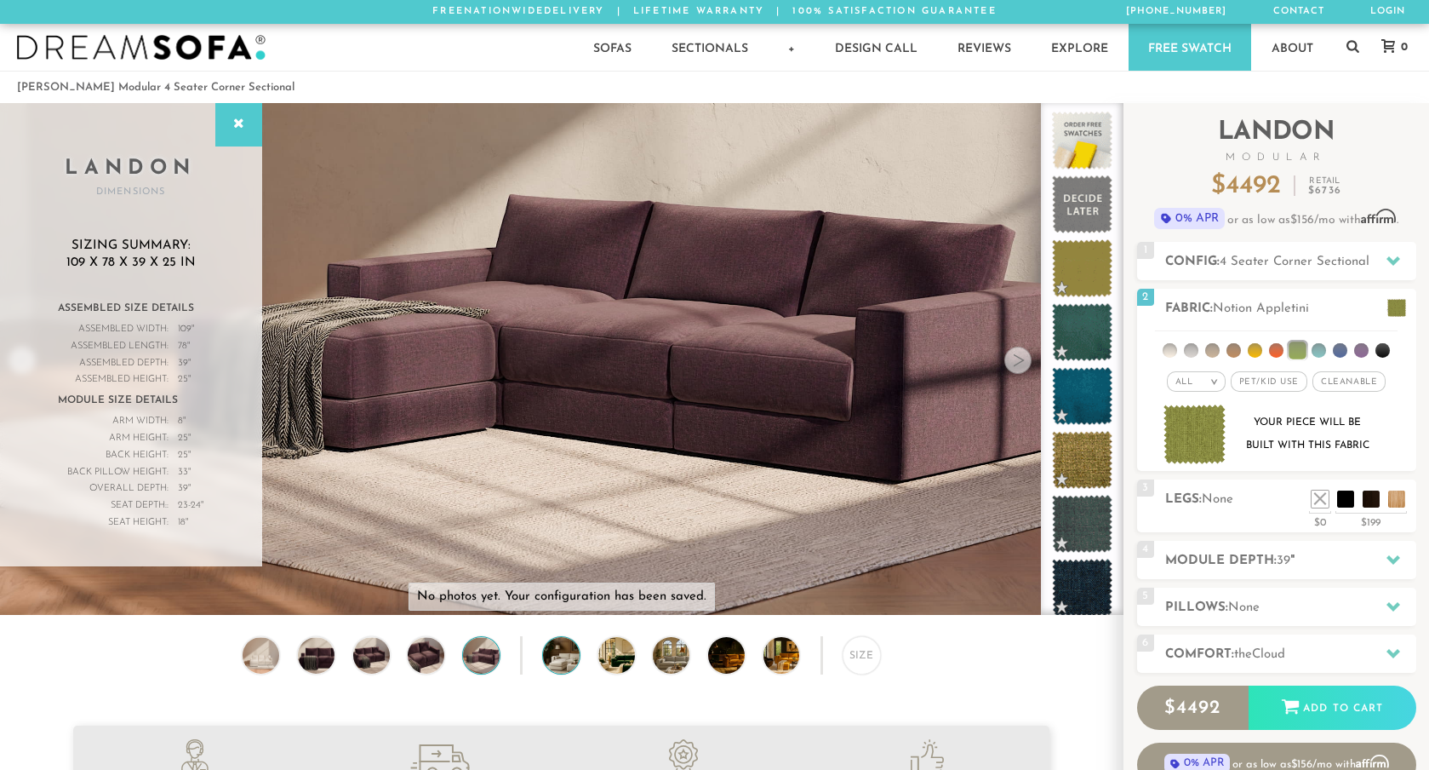
click at [567, 658] on img at bounding box center [575, 655] width 65 height 37
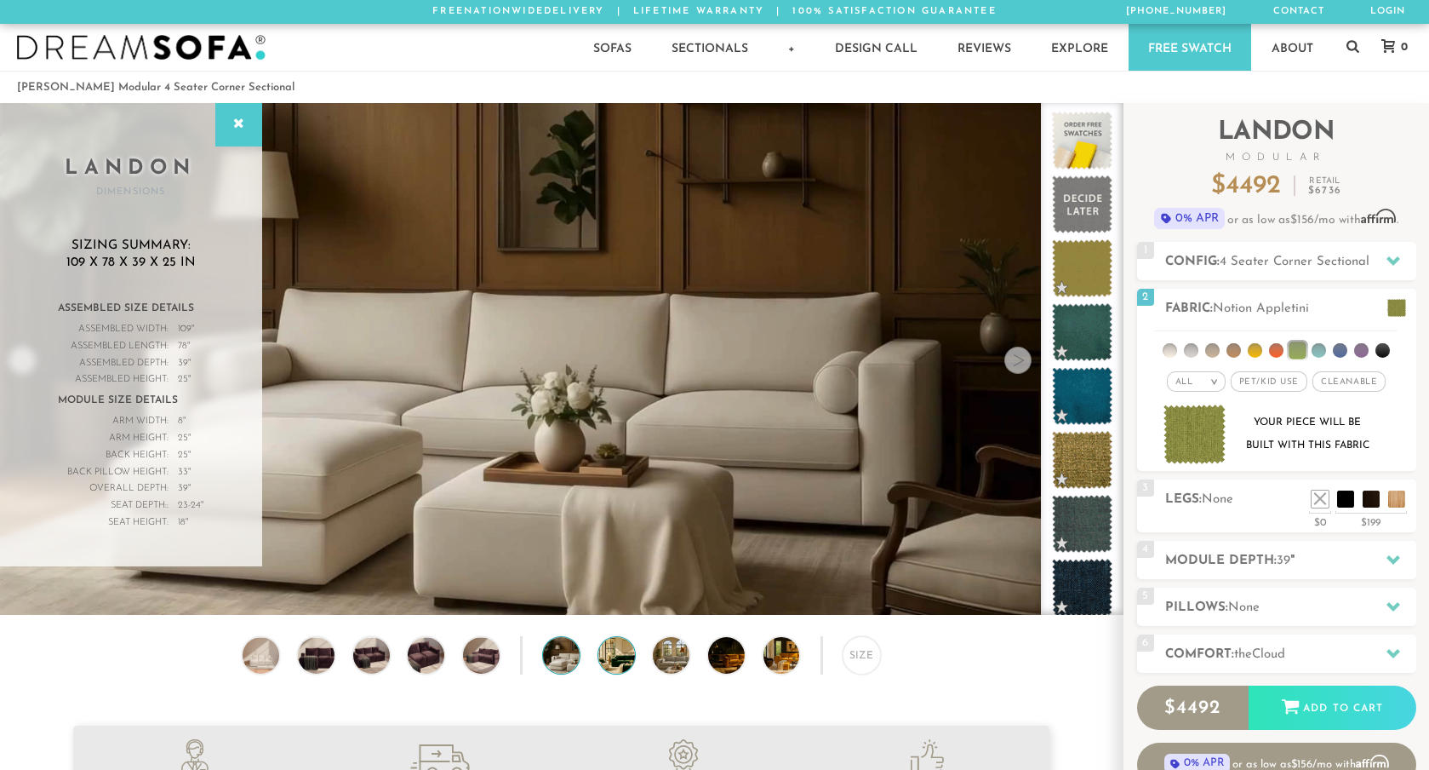
click at [633, 660] on img at bounding box center [630, 655] width 65 height 37
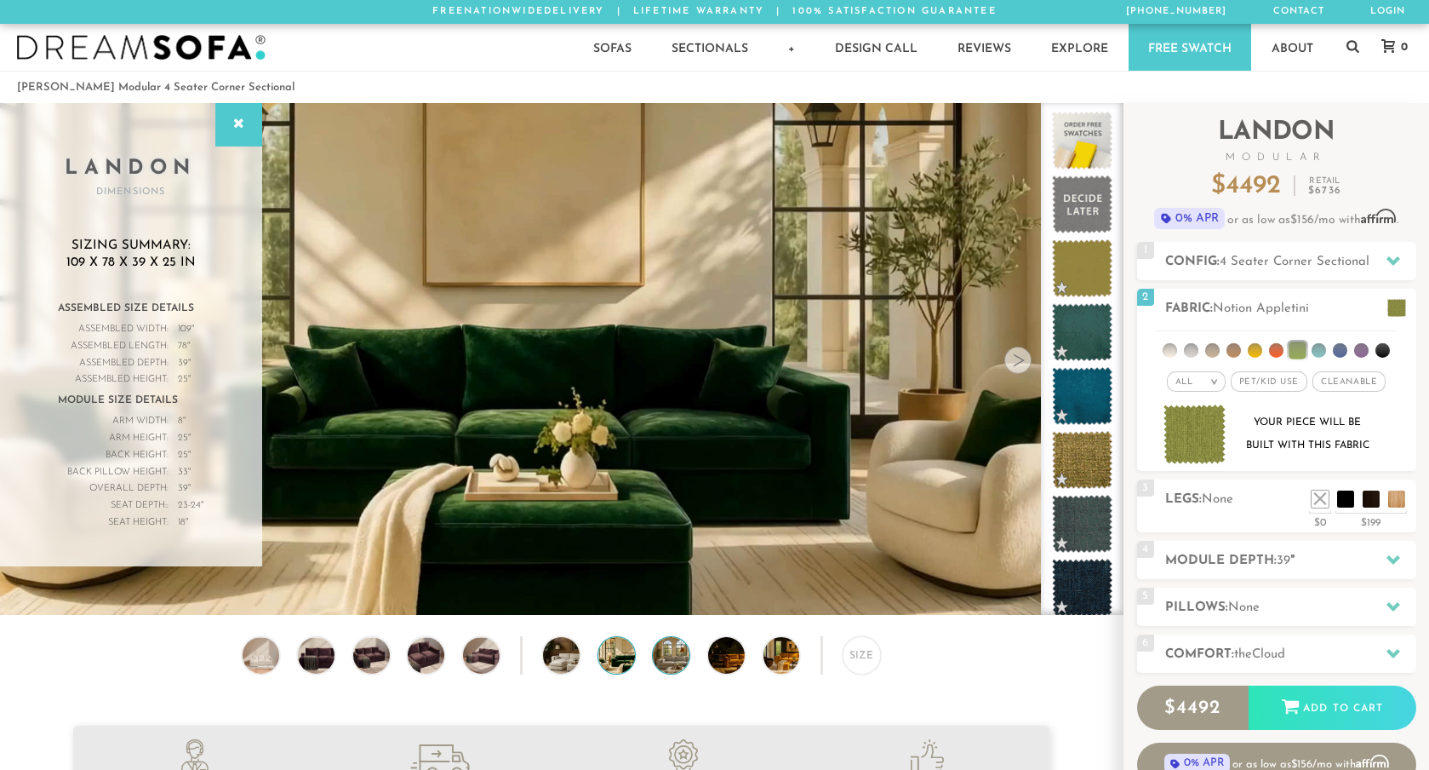
click at [672, 661] on img at bounding box center [685, 655] width 65 height 37
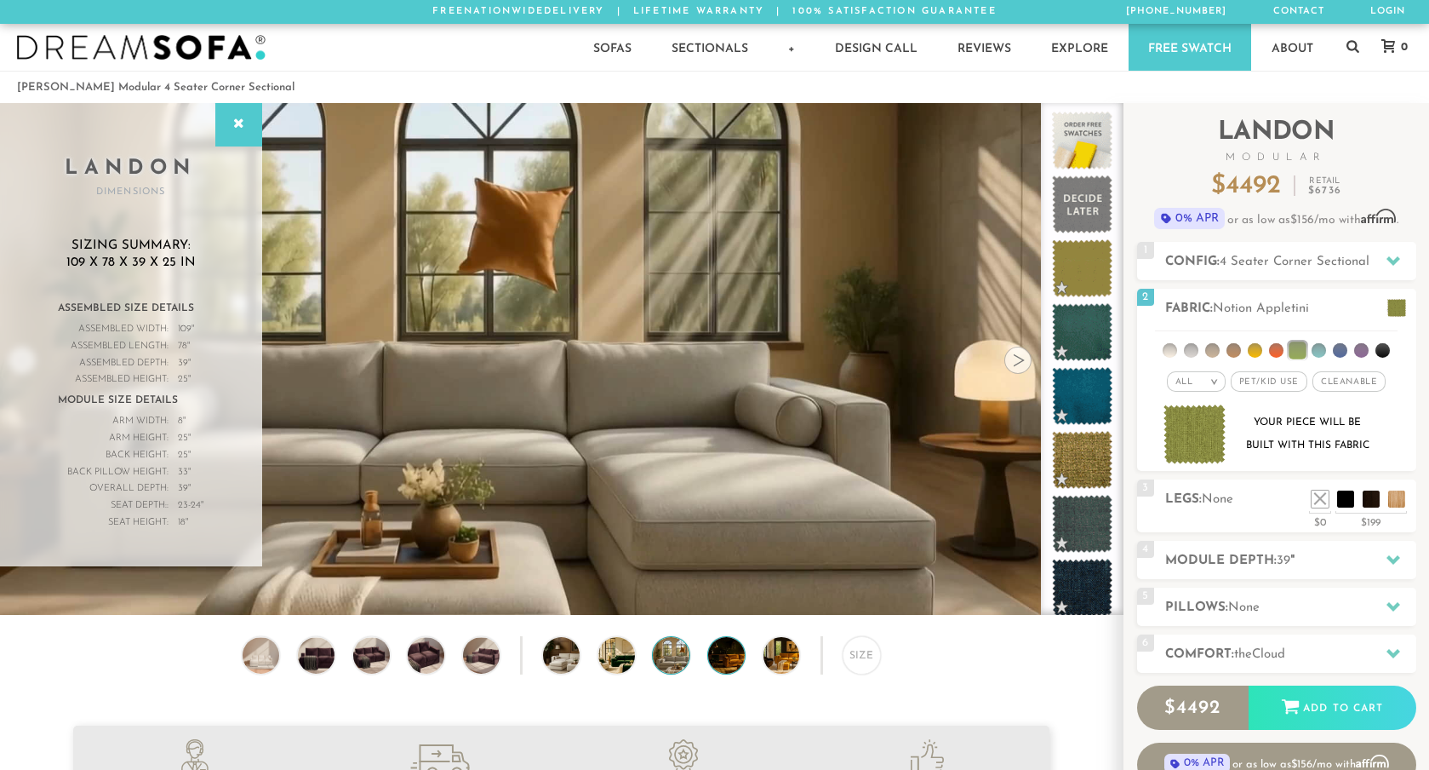
click at [724, 665] on img at bounding box center [740, 655] width 65 height 37
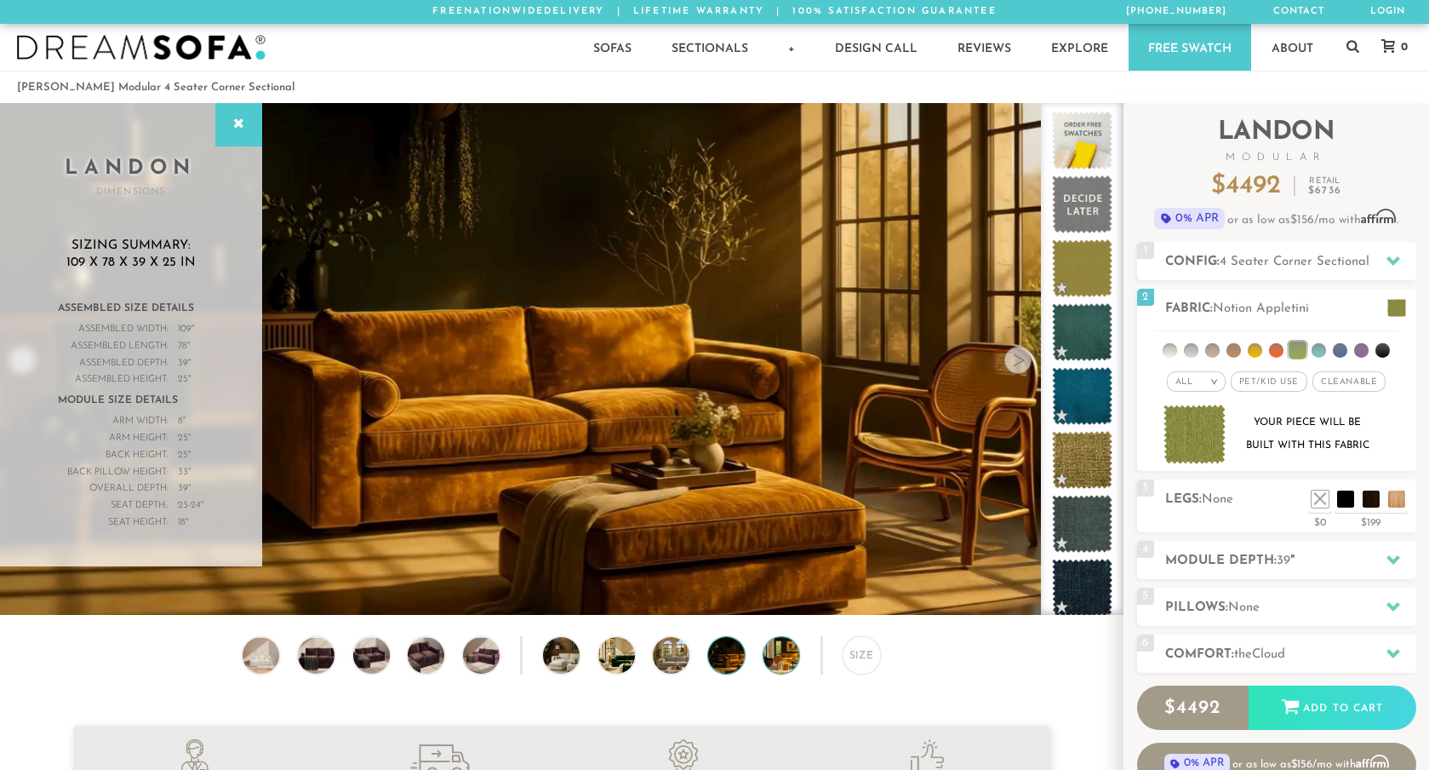
click at [764, 665] on div at bounding box center [782, 655] width 38 height 38
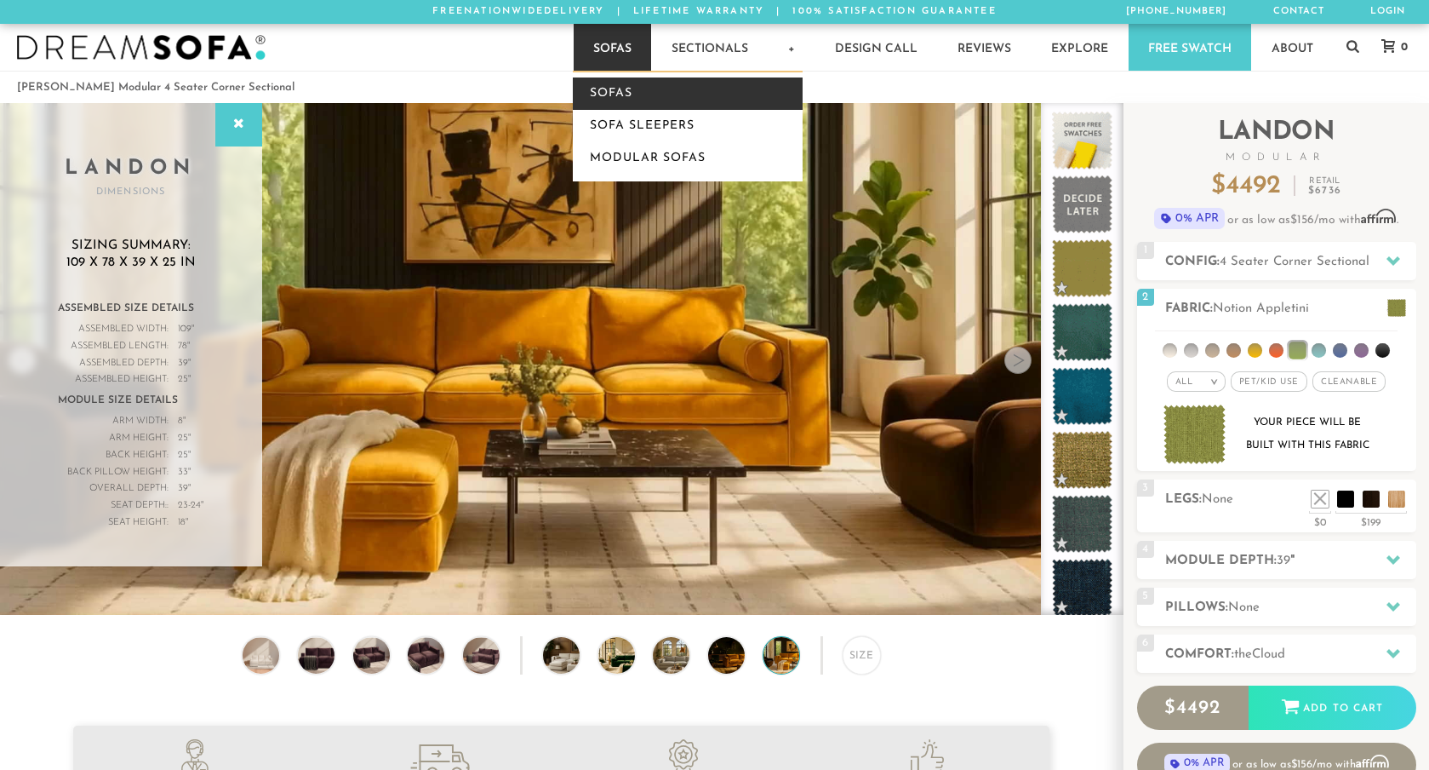
click at [604, 95] on link "Sofas" at bounding box center [688, 93] width 230 height 32
